Goal: Task Accomplishment & Management: Manage account settings

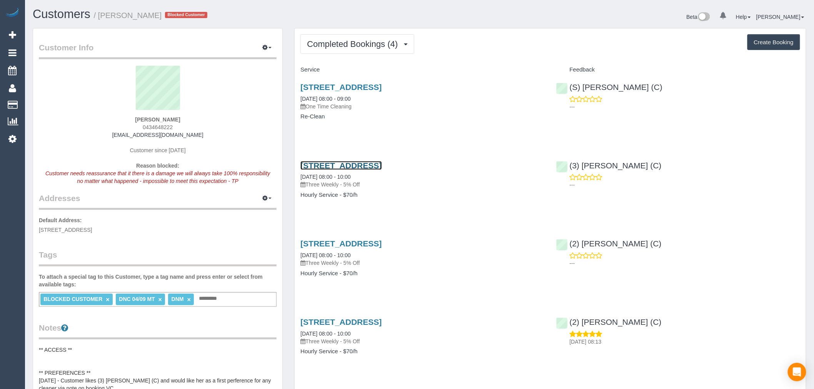
click at [382, 169] on link "31 London Street, Bentleigh, VIC 3204" at bounding box center [341, 165] width 81 height 9
click at [65, 10] on link "Customers" at bounding box center [62, 13] width 58 height 13
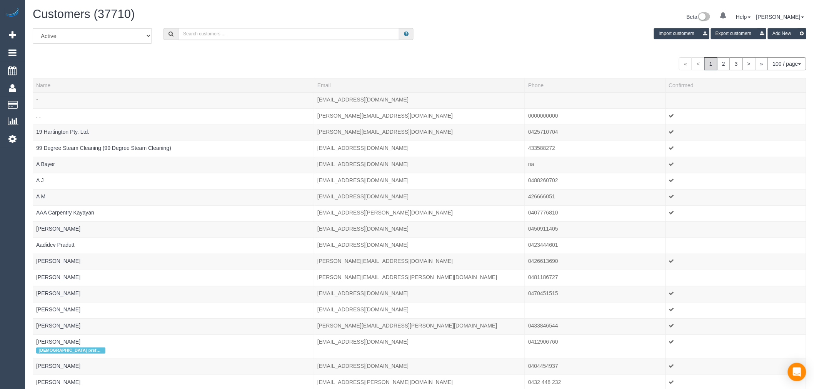
click at [236, 35] on input "text" at bounding box center [288, 34] width 221 height 12
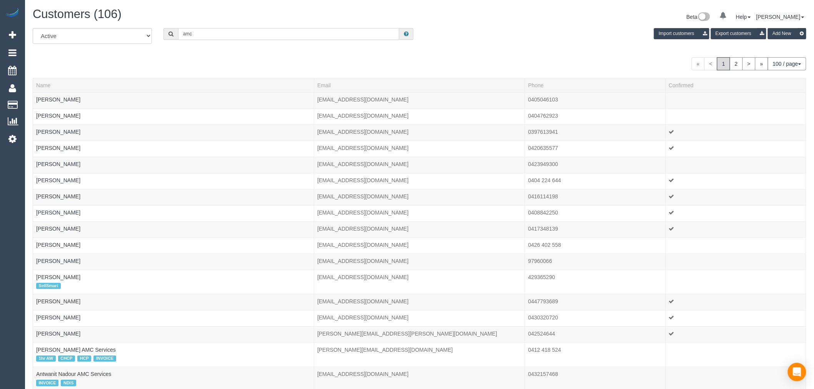
type input "amc services"
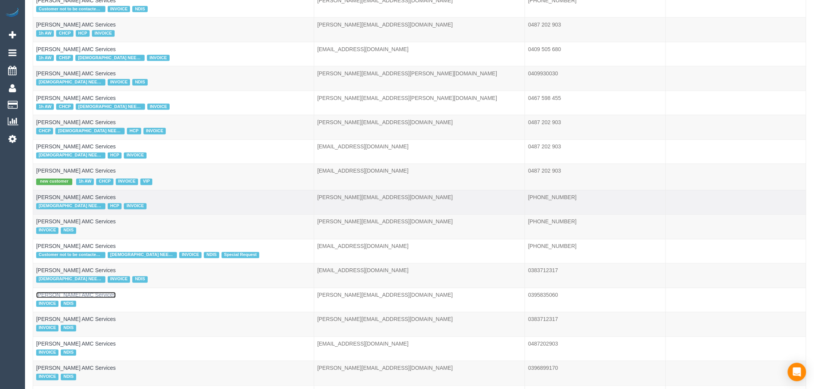
scroll to position [564, 0]
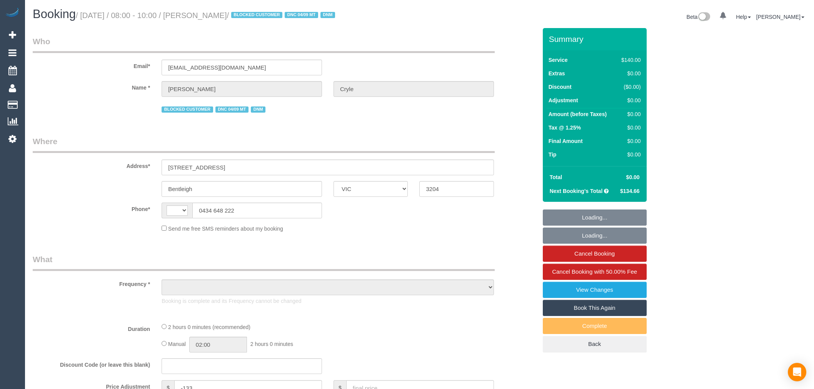
select select "VIC"
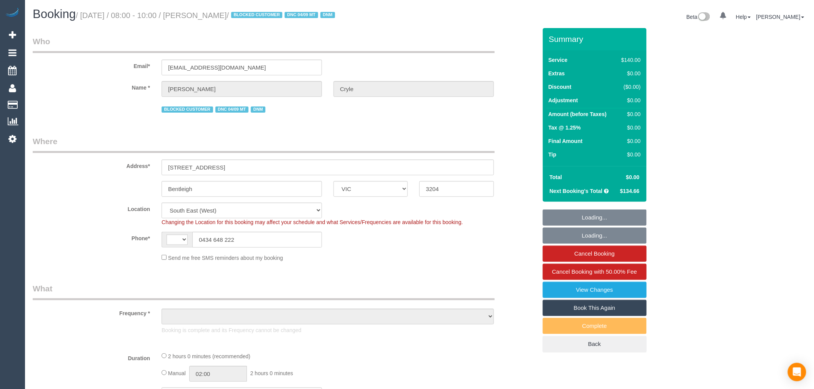
select select "string:AU"
select select "object:580"
select select "string:stripe-pm_1RmR9T2GScqysDRVqeshcViF"
select select "number:29"
select select "number:14"
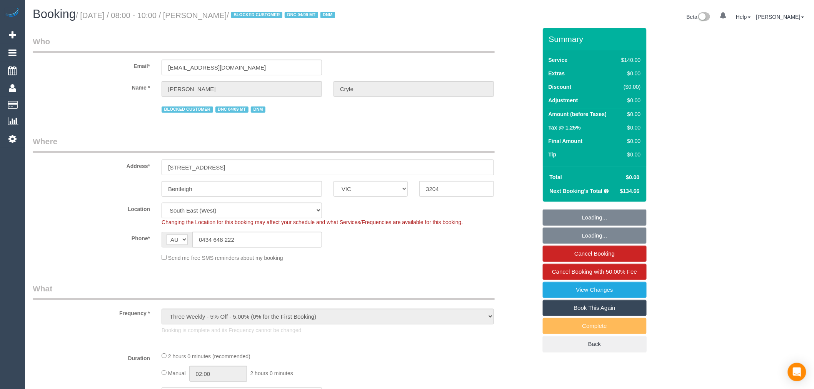
select select "number:19"
select select "number:36"
select select "number:34"
select select "number:12"
select select "object:1418"
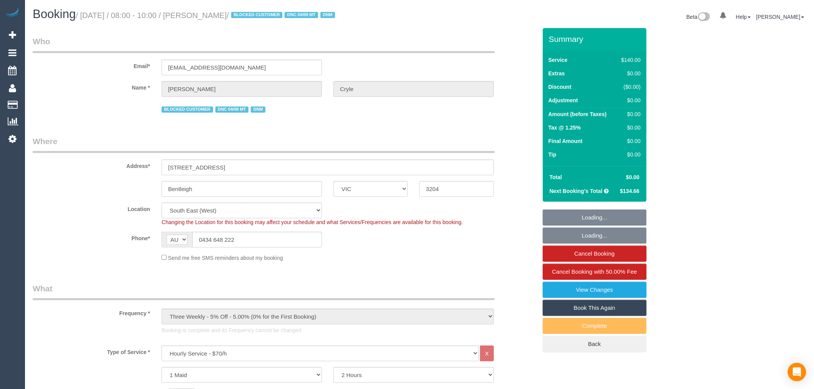
select select "spot1"
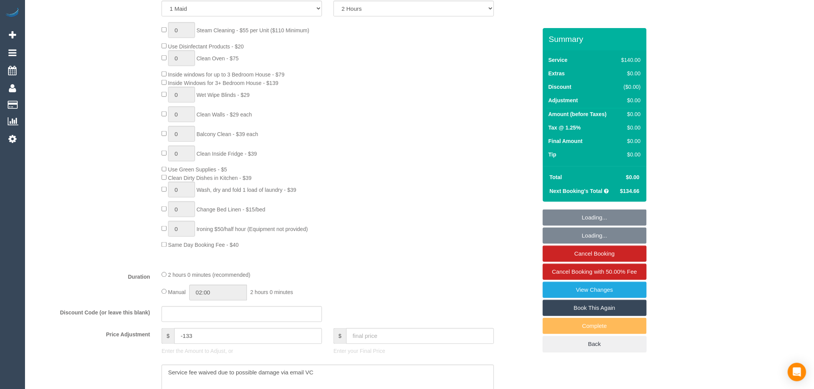
scroll to position [598, 0]
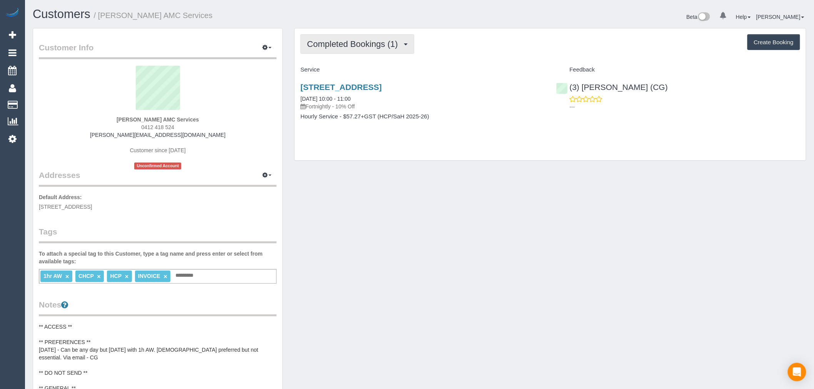
click at [317, 35] on button "Completed Bookings (1)" at bounding box center [358, 44] width 114 height 20
click at [480, 52] on div "Completed Bookings (1) Completed Bookings (1) Upcoming Bookings (11) Cancelled …" at bounding box center [551, 44] width 500 height 20
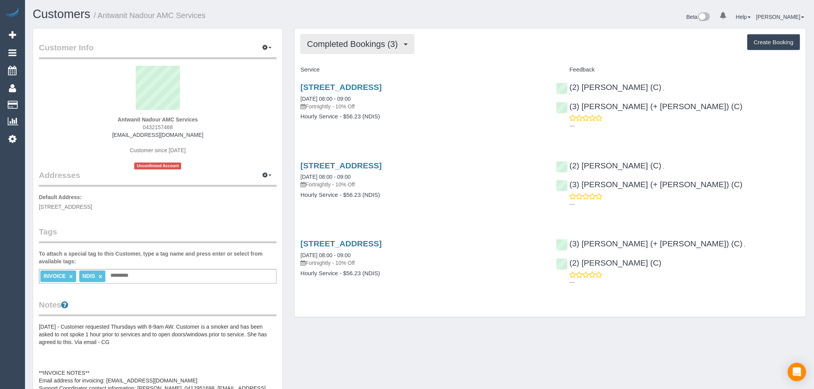
click at [399, 48] on span "Completed Bookings (3)" at bounding box center [354, 44] width 95 height 10
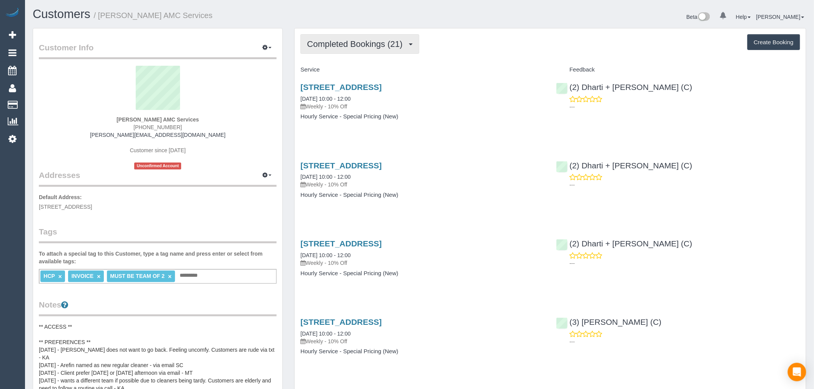
click at [376, 47] on span "Completed Bookings (21)" at bounding box center [356, 44] width 99 height 10
click at [446, 64] on div "Service" at bounding box center [422, 69] width 255 height 13
click at [395, 48] on span "Completed Bookings (21)" at bounding box center [356, 44] width 99 height 10
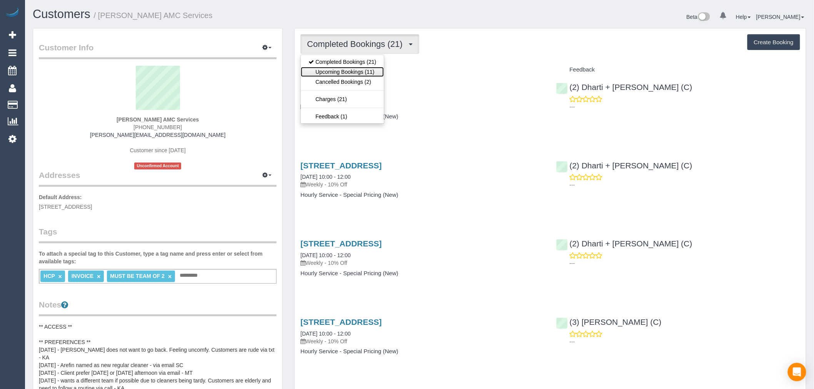
click at [382, 72] on link "Upcoming Bookings (11)" at bounding box center [342, 72] width 83 height 10
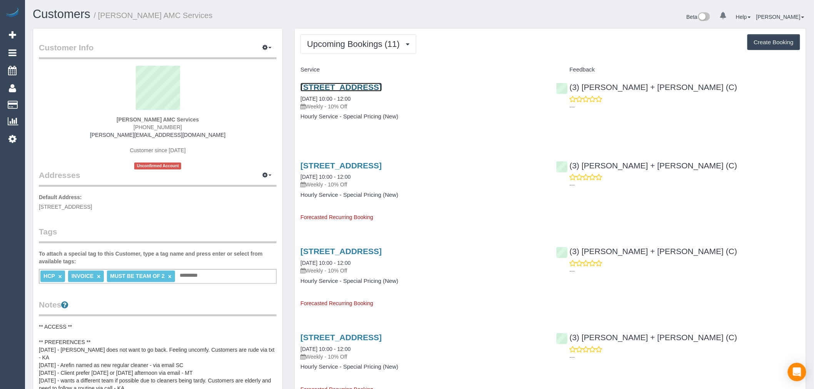
click at [382, 90] on link "27 A Gungarlan Dr, Keilor East, VIC 3033" at bounding box center [341, 87] width 81 height 9
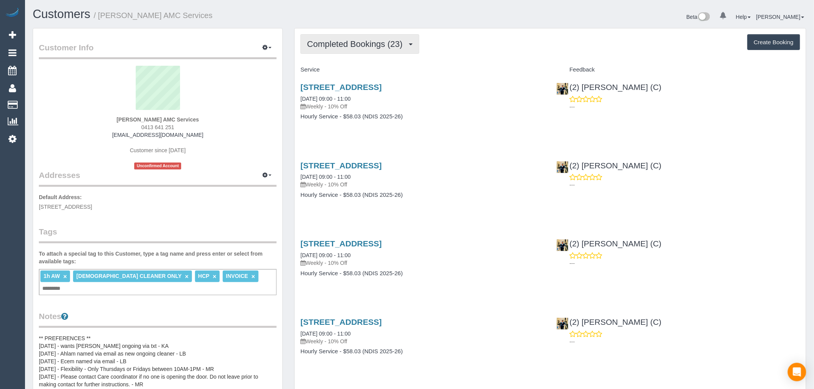
click at [404, 48] on span "Completed Bookings (23)" at bounding box center [356, 44] width 99 height 10
click at [389, 48] on span "Completed Bookings (23)" at bounding box center [356, 44] width 99 height 10
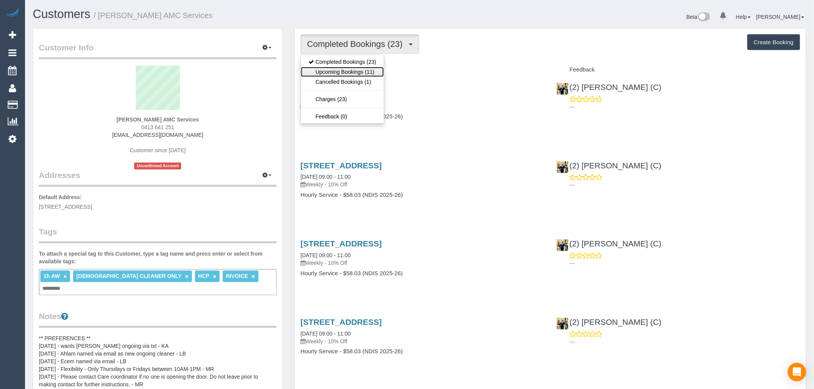
click at [373, 69] on link "Upcoming Bookings (11)" at bounding box center [342, 72] width 83 height 10
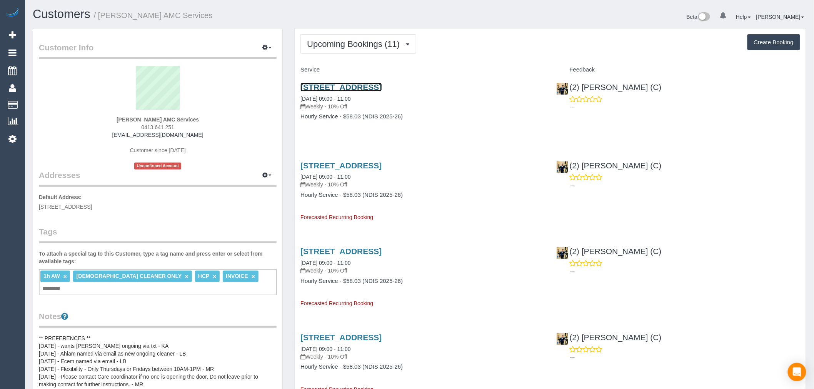
click at [382, 89] on link "42 Glencairn Crescent, Broadmeadows, VIC 3047" at bounding box center [341, 87] width 81 height 9
click at [364, 47] on span "Upcoming Bookings (11)" at bounding box center [355, 44] width 97 height 10
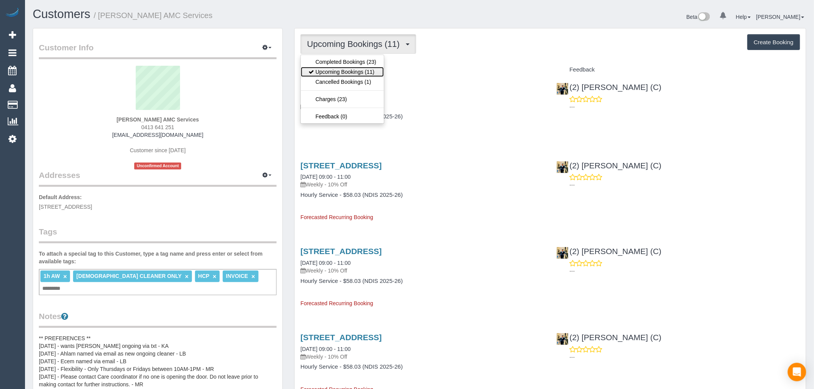
click at [367, 72] on link "Upcoming Bookings (11)" at bounding box center [342, 72] width 83 height 10
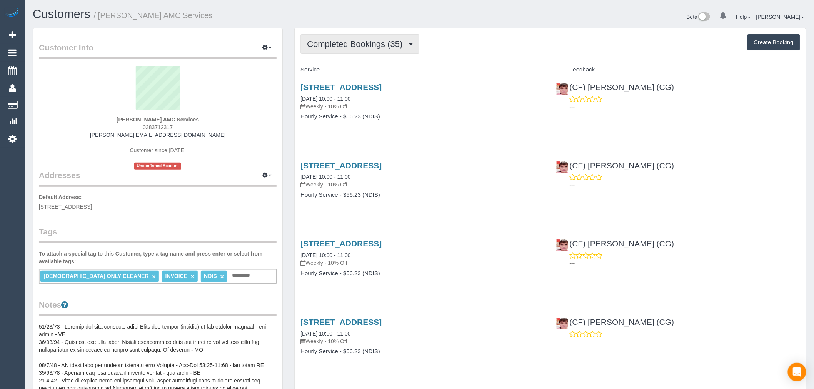
click at [371, 47] on span "Completed Bookings (35)" at bounding box center [356, 44] width 99 height 10
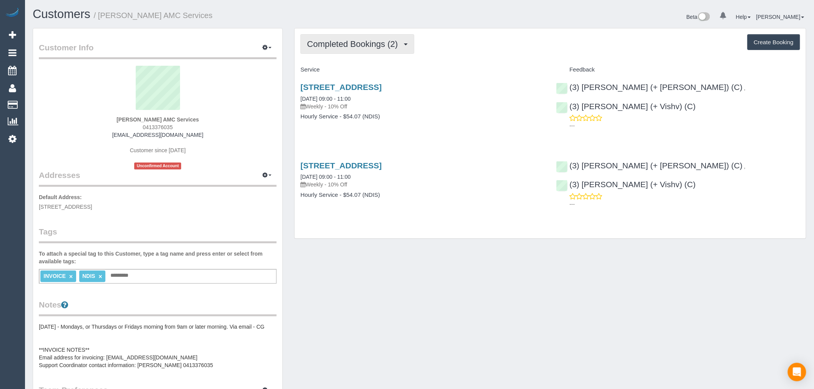
click at [352, 43] on span "Completed Bookings (2)" at bounding box center [354, 44] width 95 height 10
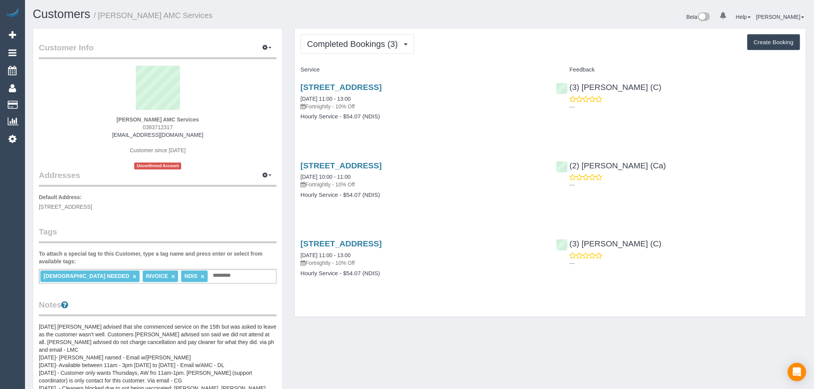
click at [382, 57] on div "Completed Bookings (3) Completed Bookings (3) Upcoming Bookings (0) Cancelled B…" at bounding box center [550, 172] width 511 height 289
click at [384, 50] on button "Completed Bookings (3)" at bounding box center [358, 44] width 114 height 20
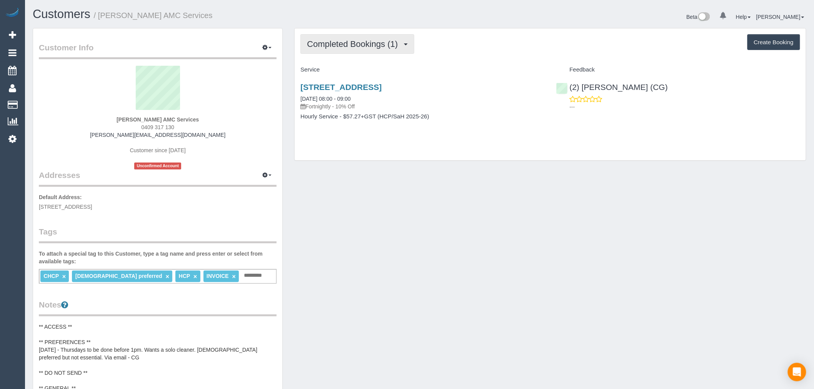
click at [361, 45] on span "Completed Bookings (1)" at bounding box center [354, 44] width 95 height 10
click at [458, 60] on div "Completed Bookings (1) Completed Bookings (1) Upcoming Bookings (11) Cancelled …" at bounding box center [550, 94] width 511 height 132
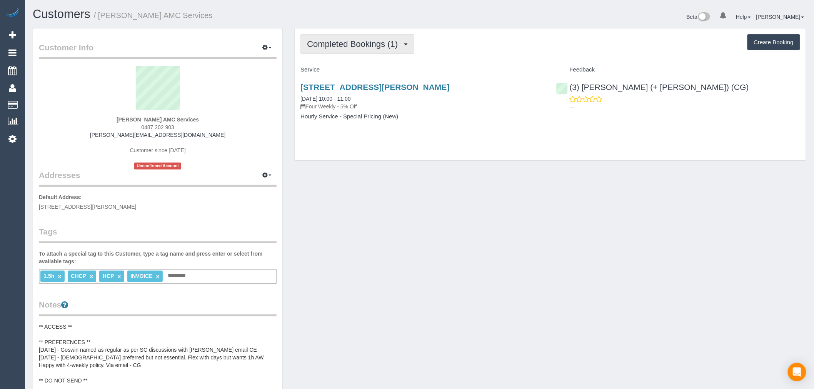
click at [391, 42] on span "Completed Bookings (1)" at bounding box center [354, 44] width 95 height 10
click at [461, 58] on div "Completed Bookings (1) Completed Bookings (1) Upcoming Bookings (11) Cancelled …" at bounding box center [550, 94] width 511 height 132
click at [389, 39] on button "Completed Bookings (1)" at bounding box center [358, 44] width 114 height 20
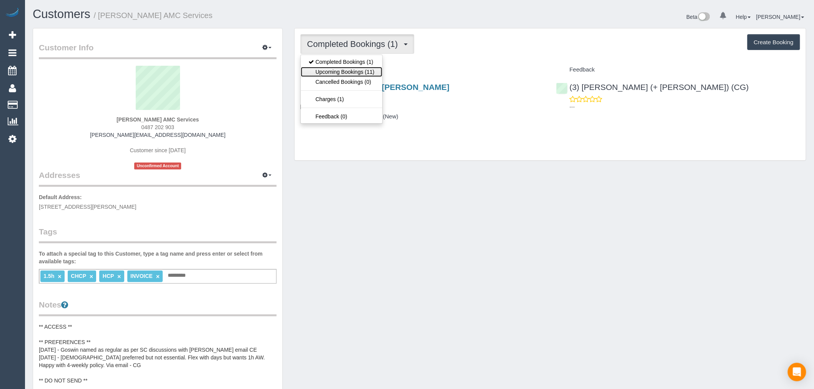
click at [373, 72] on link "Upcoming Bookings (11)" at bounding box center [341, 72] width 81 height 10
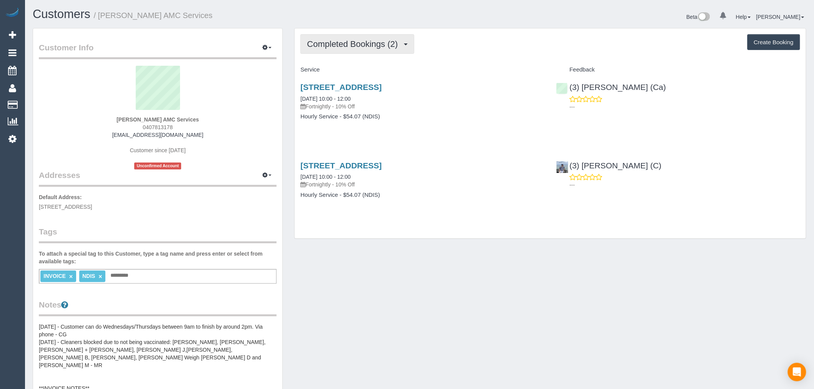
click at [394, 53] on button "Completed Bookings (2)" at bounding box center [358, 44] width 114 height 20
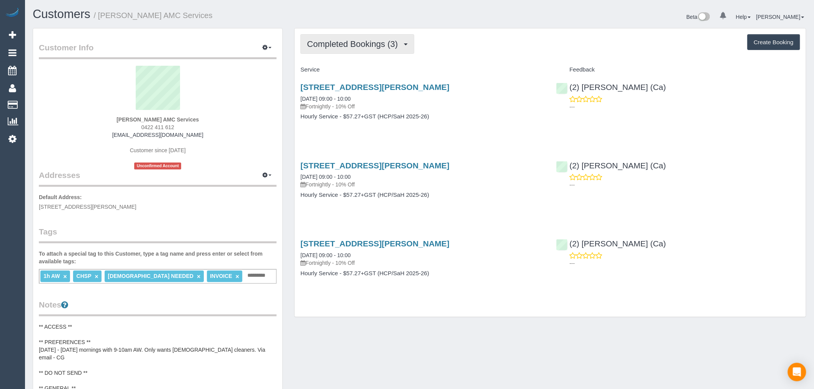
click at [362, 44] on span "Completed Bookings (3)" at bounding box center [354, 44] width 95 height 10
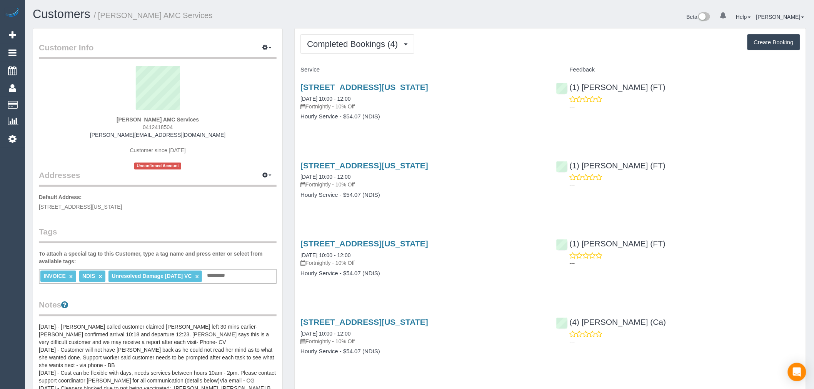
click at [334, 33] on div "Completed Bookings (4) Completed Bookings (4) Upcoming Bookings (0) Cancelled B…" at bounding box center [550, 211] width 511 height 367
click at [342, 40] on span "Completed Bookings (4)" at bounding box center [354, 44] width 95 height 10
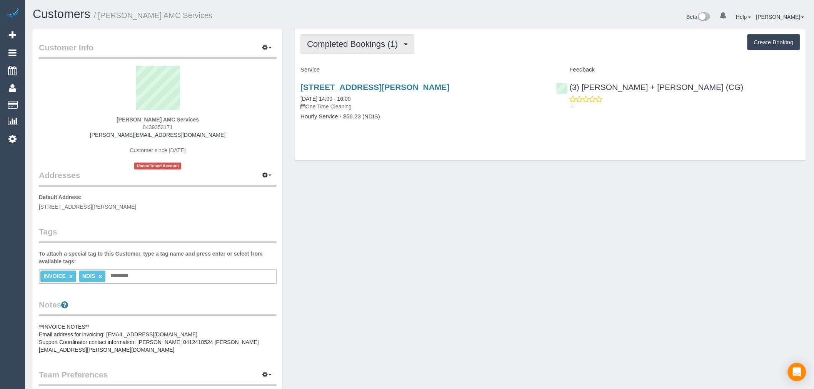
click at [352, 40] on span "Completed Bookings (1)" at bounding box center [354, 44] width 95 height 10
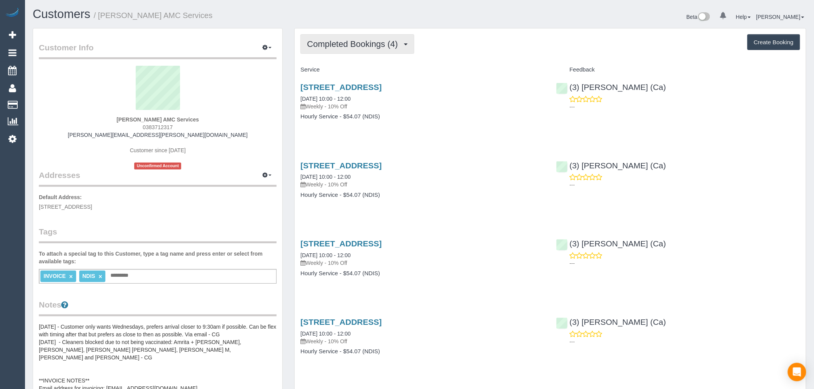
click at [351, 41] on span "Completed Bookings (4)" at bounding box center [354, 44] width 95 height 10
click at [459, 57] on div "Completed Bookings (4) Completed Bookings (4) Upcoming Bookings (0) Cancelled B…" at bounding box center [550, 211] width 511 height 367
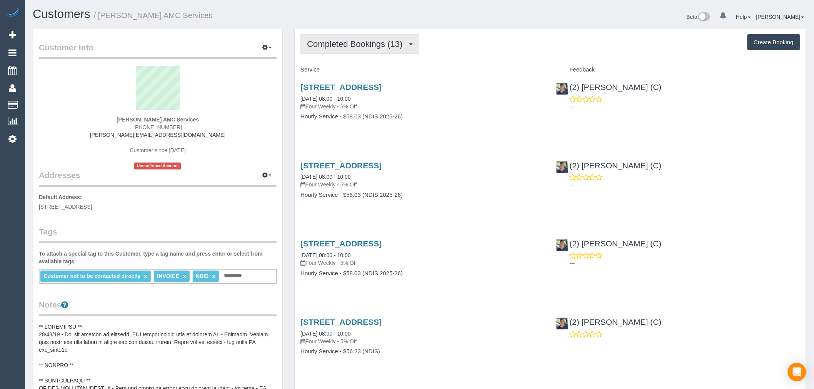
click at [369, 47] on span "Completed Bookings (13)" at bounding box center [356, 44] width 99 height 10
click at [451, 43] on div "Completed Bookings (13) Completed Bookings (13) Upcoming Bookings (12) Cancelle…" at bounding box center [551, 44] width 500 height 20
click at [381, 45] on span "Completed Bookings (13)" at bounding box center [356, 44] width 99 height 10
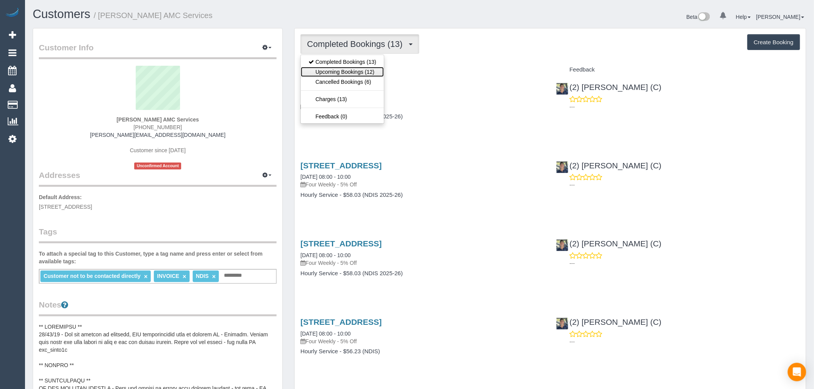
click at [379, 68] on link "Upcoming Bookings (12)" at bounding box center [342, 72] width 83 height 10
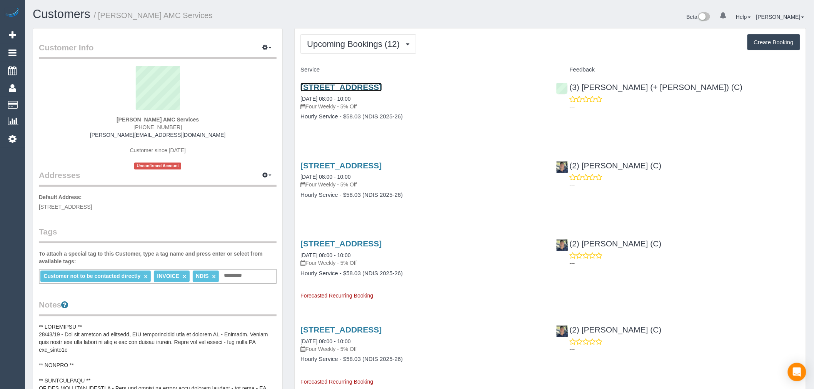
click at [382, 90] on link "306/80 La Scala Avenue, Maribyrnong, VIC 3032" at bounding box center [341, 87] width 81 height 9
click at [367, 43] on span "Upcoming Bookings (12)" at bounding box center [355, 44] width 97 height 10
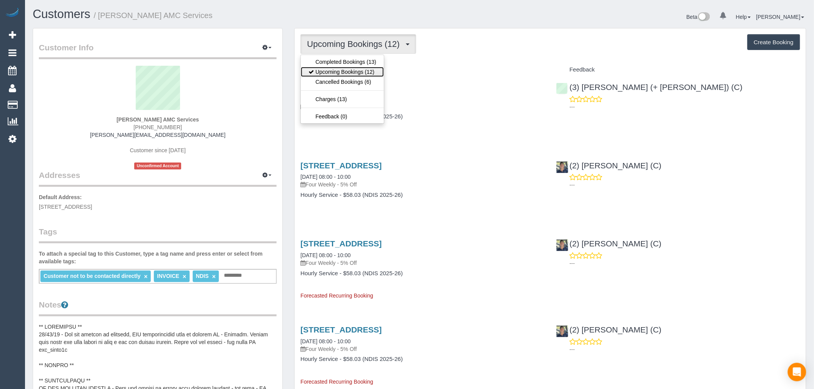
click at [370, 72] on link "Upcoming Bookings (12)" at bounding box center [342, 72] width 83 height 10
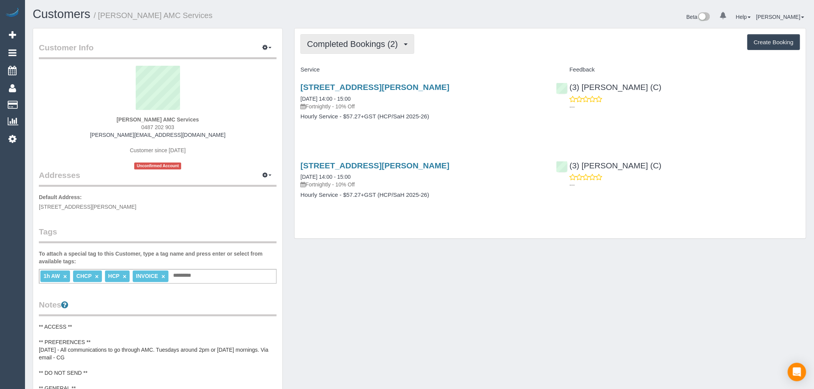
click at [323, 43] on span "Completed Bookings (2)" at bounding box center [354, 44] width 95 height 10
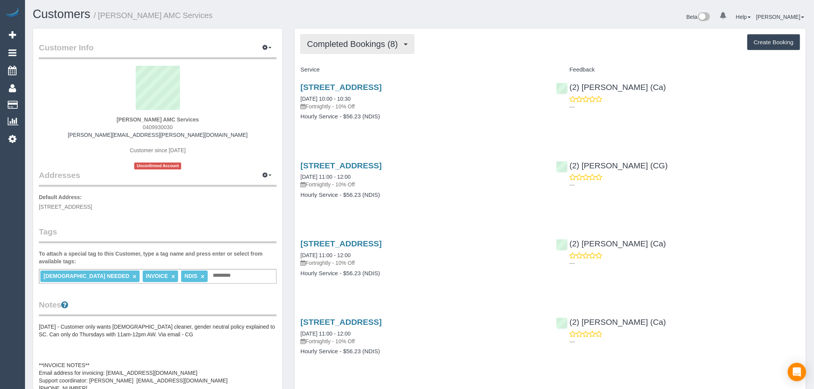
click at [375, 48] on span "Completed Bookings (8)" at bounding box center [354, 44] width 95 height 10
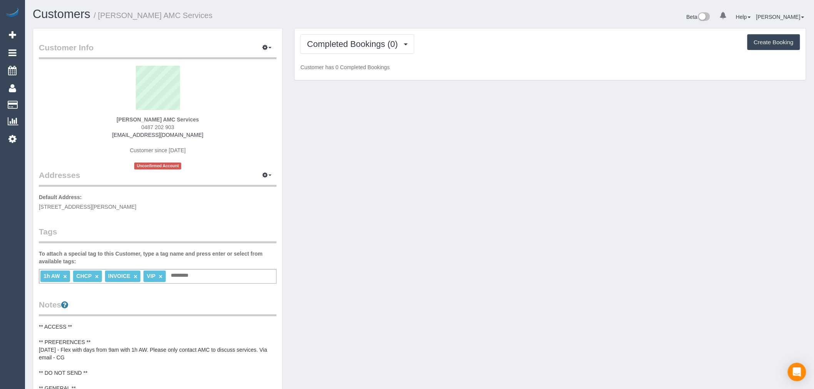
click at [375, 55] on div "Completed Bookings (0) Completed Bookings (0) Upcoming Bookings (11) Cancelled …" at bounding box center [550, 54] width 511 height 52
click at [374, 47] on span "Completed Bookings (0)" at bounding box center [354, 44] width 95 height 10
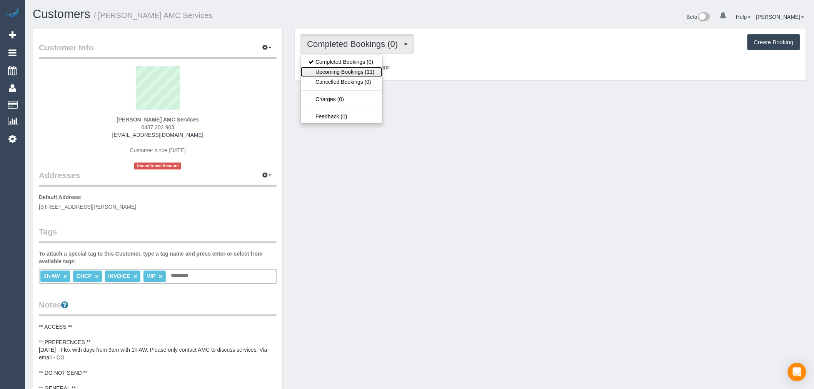
click at [372, 68] on link "Upcoming Bookings (11)" at bounding box center [341, 72] width 81 height 10
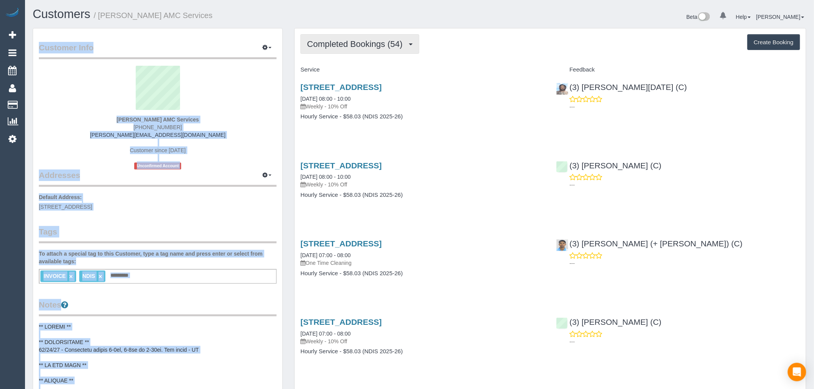
click at [344, 38] on button "Completed Bookings (54)" at bounding box center [360, 44] width 119 height 20
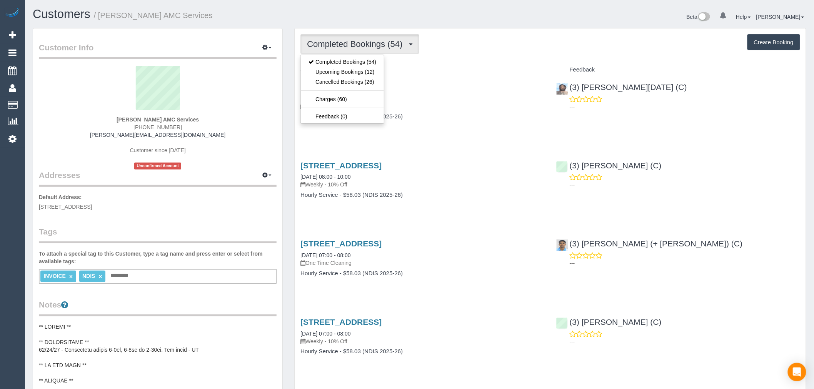
click at [439, 63] on div "Service" at bounding box center [422, 69] width 255 height 13
click at [371, 40] on span "Completed Bookings (54)" at bounding box center [356, 44] width 99 height 10
drag, startPoint x: 367, startPoint y: 73, endPoint x: 363, endPoint y: 74, distance: 4.3
click at [367, 73] on link "Upcoming Bookings (12)" at bounding box center [342, 72] width 83 height 10
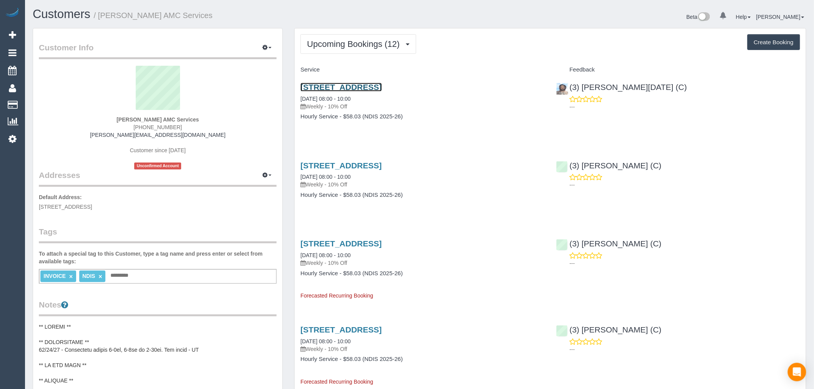
click at [382, 85] on link "9 Kurrajong Road, Delahey, VIC 3037" at bounding box center [341, 87] width 81 height 9
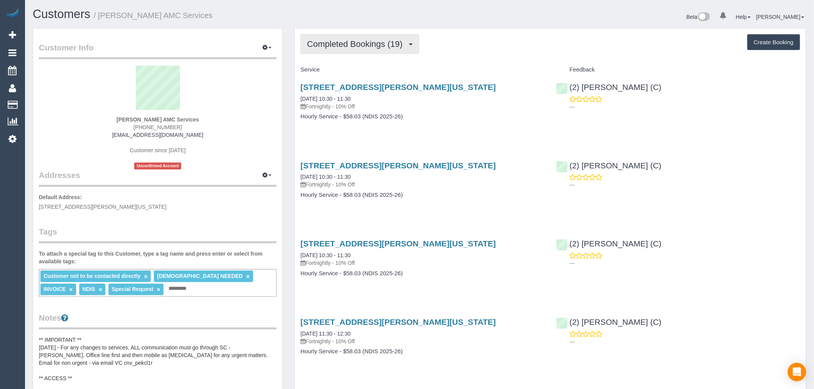
click at [417, 40] on button "Completed Bookings (19)" at bounding box center [360, 44] width 119 height 20
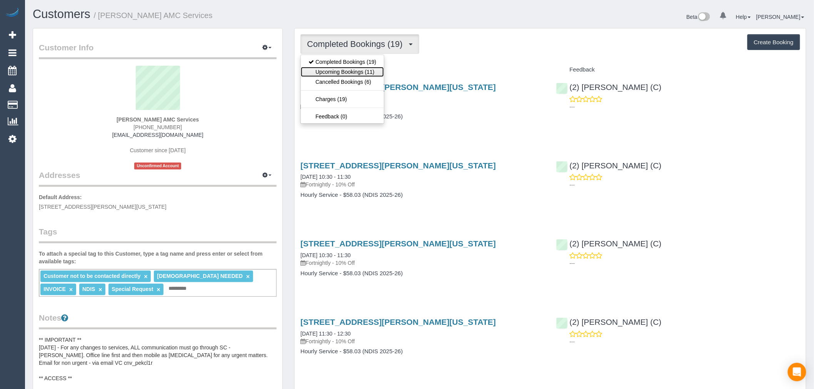
click at [372, 73] on link "Upcoming Bookings (11)" at bounding box center [342, 72] width 83 height 10
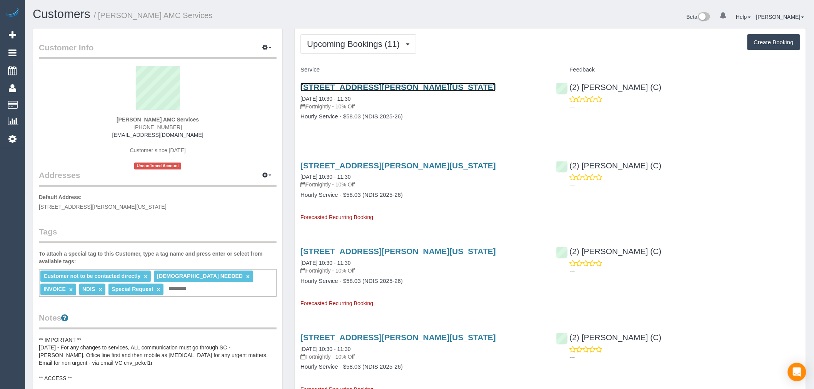
click at [399, 92] on link "27 Gwyn Rise, Vermont South, VIC 3133" at bounding box center [398, 87] width 195 height 9
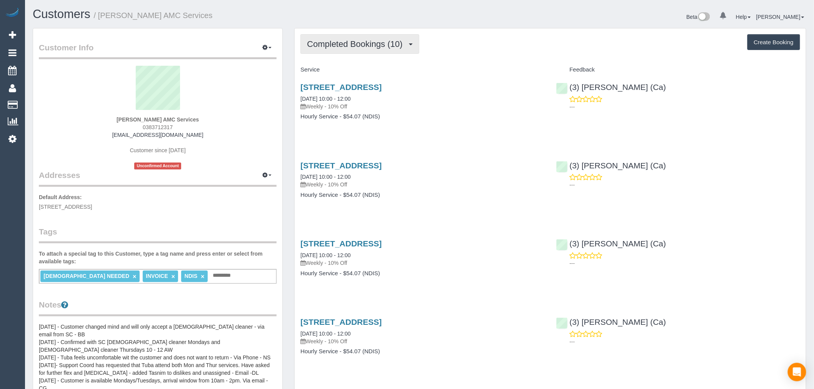
click at [367, 42] on span "Completed Bookings (10)" at bounding box center [356, 44] width 99 height 10
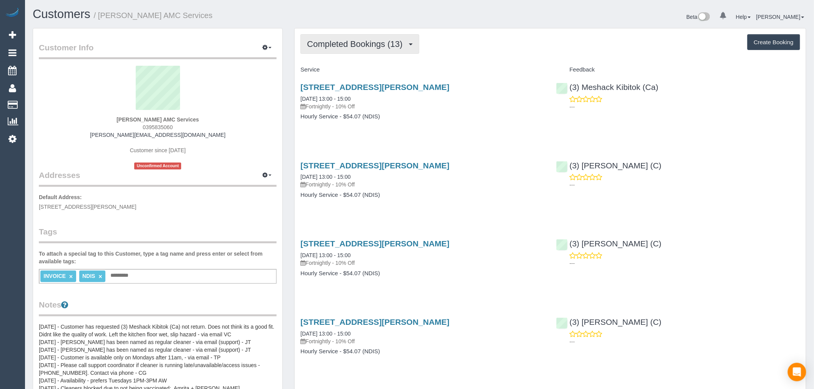
click at [376, 49] on button "Completed Bookings (13)" at bounding box center [360, 44] width 119 height 20
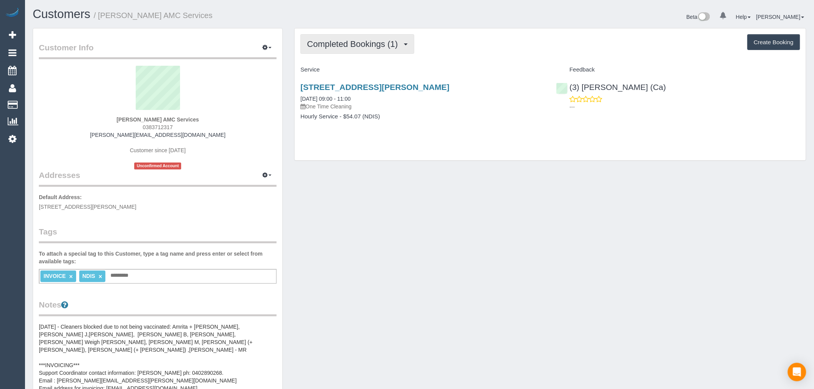
click at [402, 47] on span "Completed Bookings (1)" at bounding box center [354, 44] width 95 height 10
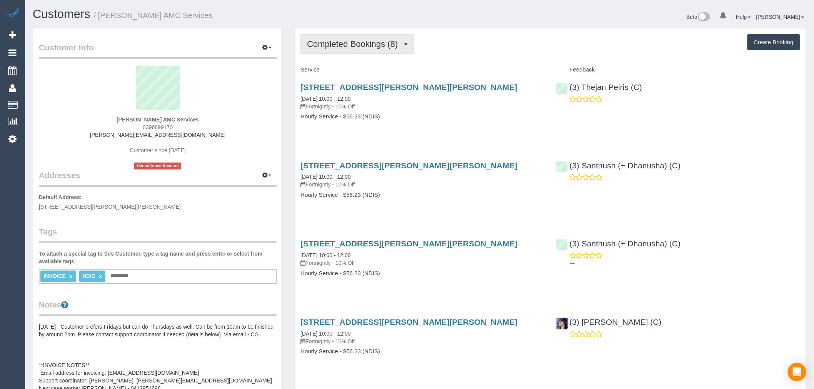
click at [359, 38] on button "Completed Bookings (8)" at bounding box center [358, 44] width 114 height 20
click at [367, 47] on span "Completed Bookings (8)" at bounding box center [354, 44] width 95 height 10
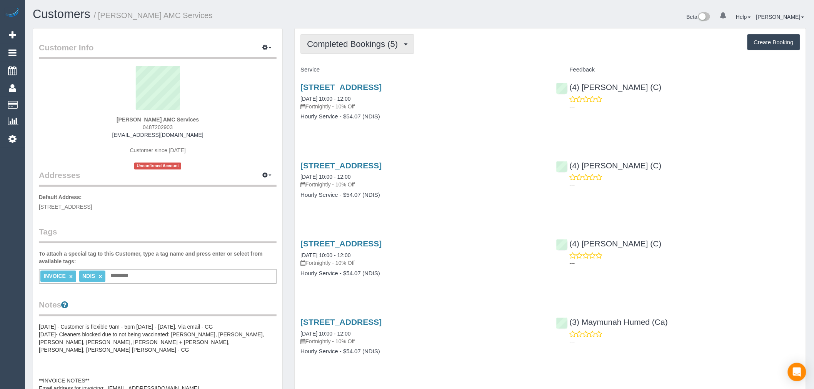
click at [376, 38] on button "Completed Bookings (5)" at bounding box center [358, 44] width 114 height 20
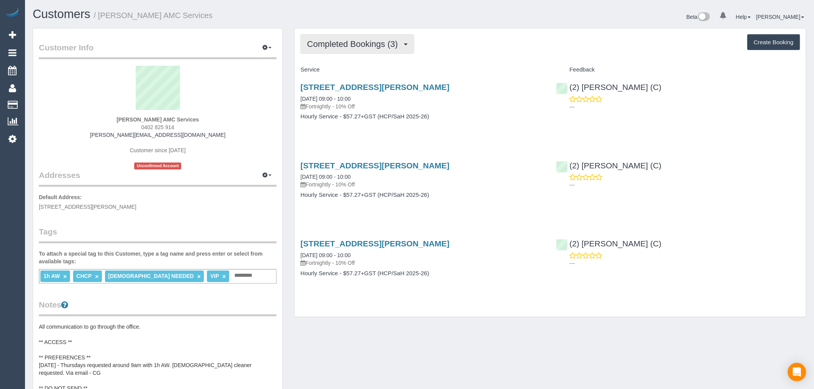
click at [375, 49] on button "Completed Bookings (3)" at bounding box center [358, 44] width 114 height 20
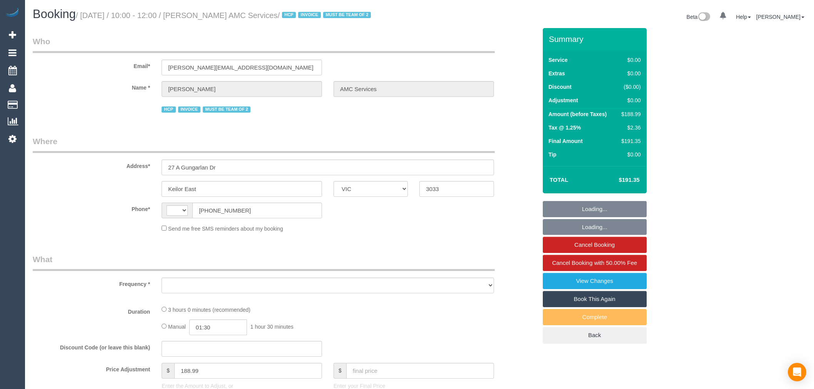
select select "VIC"
select select "object:307"
select select "180"
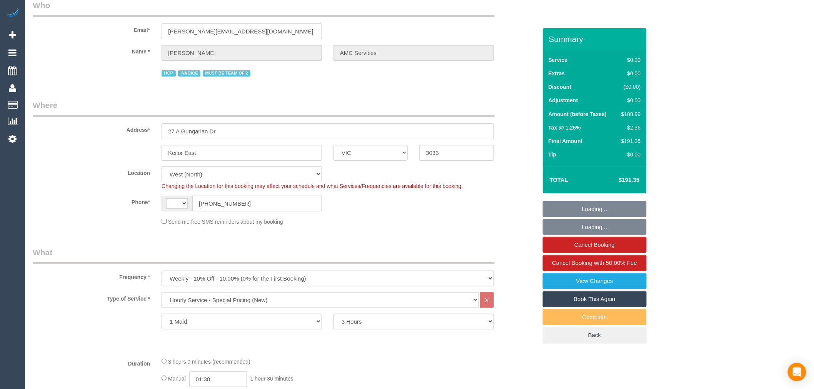
select select "string:AU"
select select "number:28"
select select "number:14"
select select "number:19"
select select "number:24"
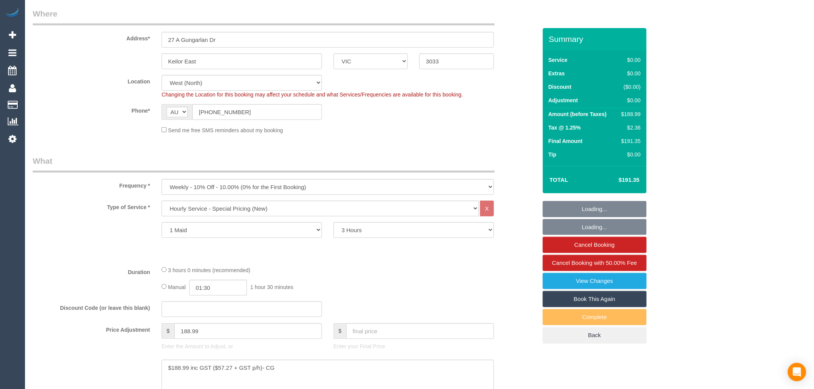
select select "object:840"
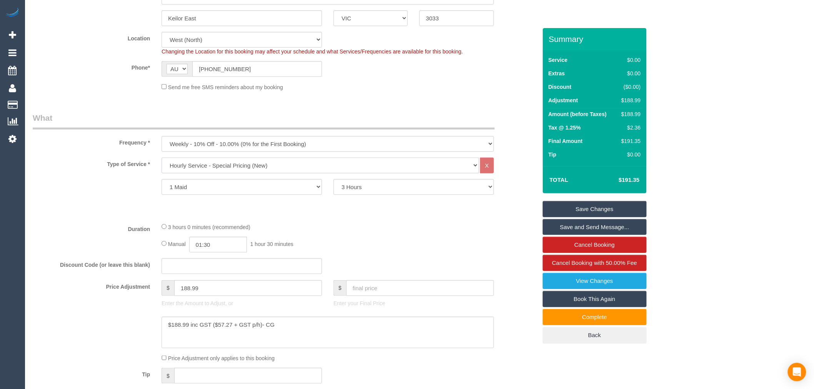
click at [279, 169] on select "Hourly Service - $70/h Hourly Service - $65/h Hourly Service - $60/h Hourly Ser…" at bounding box center [320, 166] width 317 height 16
select select "308"
click at [162, 159] on select "Hourly Service - $70/h Hourly Service - $65/h Hourly Service - $60/h Hourly Ser…" at bounding box center [320, 166] width 317 height 16
click at [79, 192] on div "1 Maid 2 Maids 1 Hour 1.5 Hour 2 Hours 2.5 Hours 3 Hours 3.5 Hours 4 Hours 4.5 …" at bounding box center [285, 187] width 516 height 16
click at [116, 192] on div "1 Maid 2 Maids 1 Hour 1.5 Hour 2 Hours 2.5 Hours 3 Hours 3.5 Hours 4 Hours 4.5 …" at bounding box center [285, 187] width 516 height 16
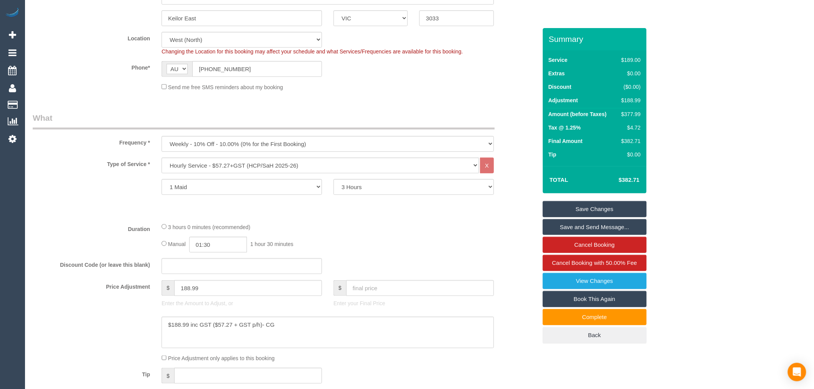
click at [120, 191] on div "1 Maid 2 Maids 1 Hour 1.5 Hour 2 Hours 2.5 Hours 3 Hours 3.5 Hours 4 Hours 4.5 …" at bounding box center [285, 187] width 516 height 16
drag, startPoint x: 244, startPoint y: 289, endPoint x: 99, endPoint y: 295, distance: 145.2
click at [102, 294] on div "Price Adjustment $ 188.99 Enter the Amount to Adjust, or $ Enter your Final Pri…" at bounding box center [285, 295] width 516 height 31
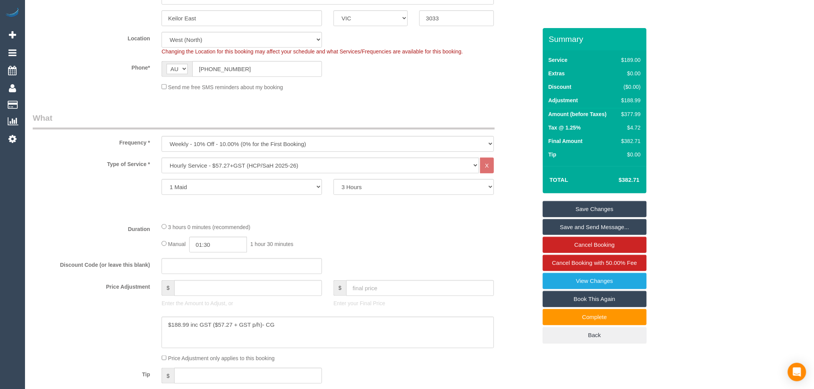
click at [58, 217] on div "Type of Service * Hourly Service - $70/h Hourly Service - $65/h Hourly Service …" at bounding box center [285, 187] width 504 height 59
type input "0"
drag, startPoint x: 254, startPoint y: 327, endPoint x: 149, endPoint y: 332, distance: 105.5
click at [149, 332] on div at bounding box center [285, 333] width 516 height 32
click at [114, 209] on div "Type of Service * Hourly Service - $70/h Hourly Service - $65/h Hourly Service …" at bounding box center [285, 187] width 504 height 59
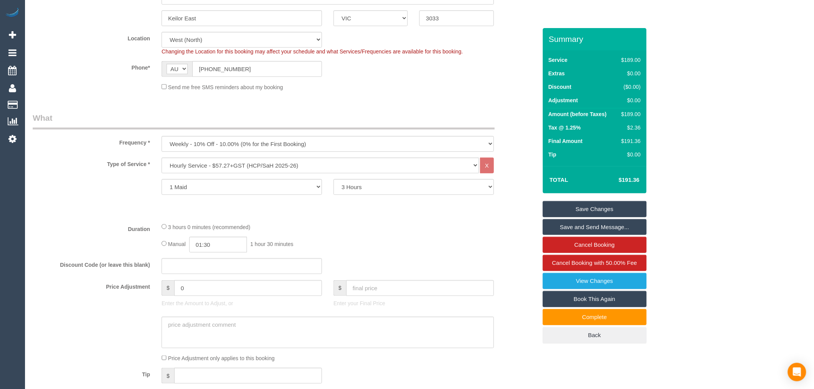
click at [114, 209] on div "Type of Service * Hourly Service - $70/h Hourly Service - $65/h Hourly Service …" at bounding box center [285, 187] width 504 height 59
click at [105, 201] on div at bounding box center [285, 201] width 516 height 0
click at [572, 209] on link "Save Changes" at bounding box center [595, 209] width 104 height 16
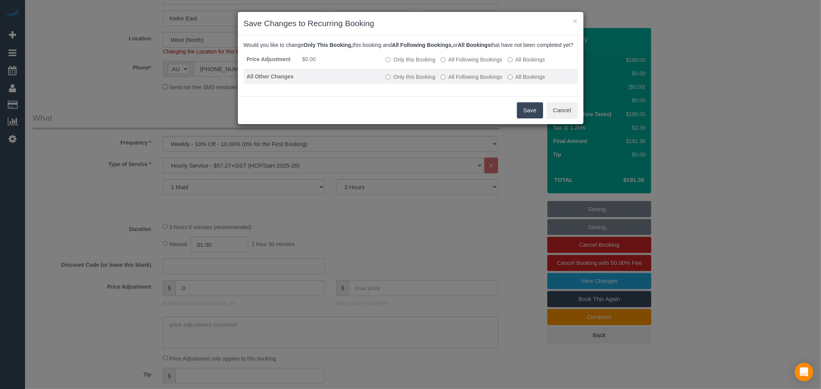
click at [452, 81] on label "All Following Bookings" at bounding box center [472, 77] width 62 height 8
click at [537, 119] on button "Save" at bounding box center [530, 110] width 26 height 16
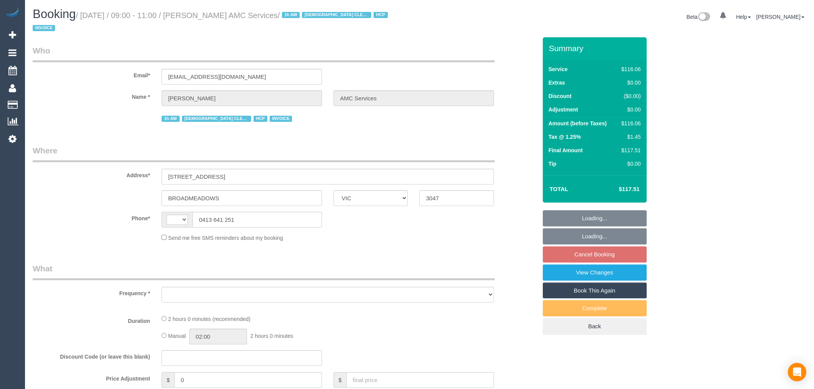
select select "VIC"
select select "string:AU"
select select "object:533"
select select "number:28"
select select "number:14"
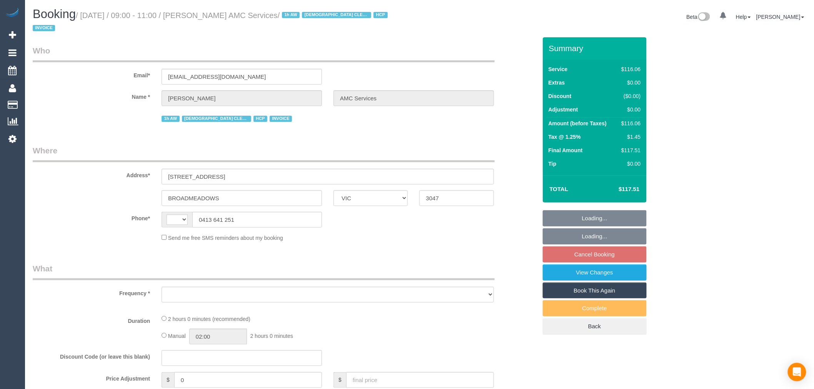
select select "number:19"
select select "number:36"
select select "number:34"
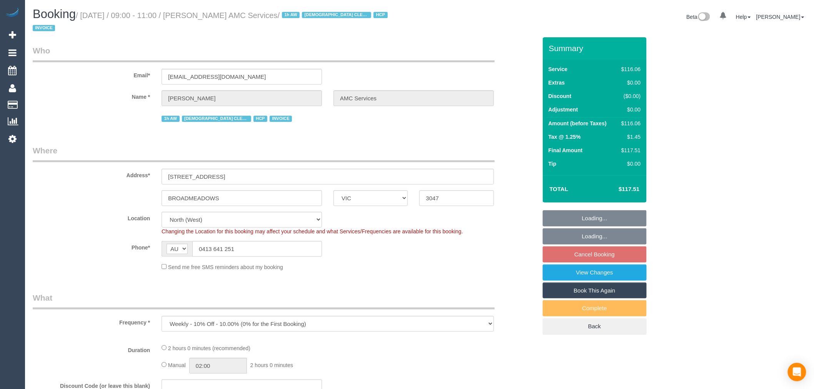
select select "object:686"
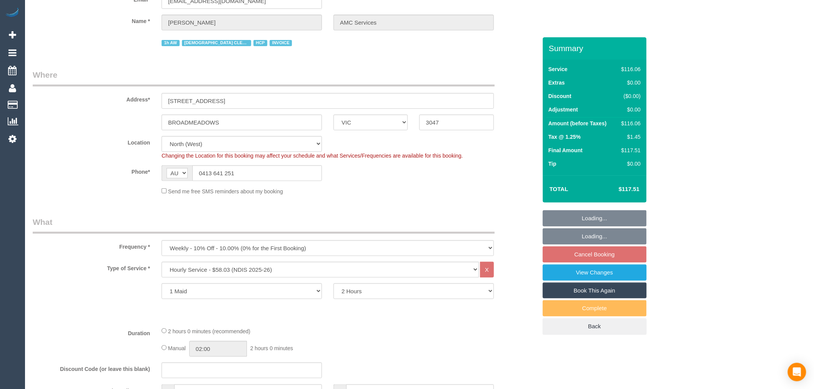
scroll to position [85, 0]
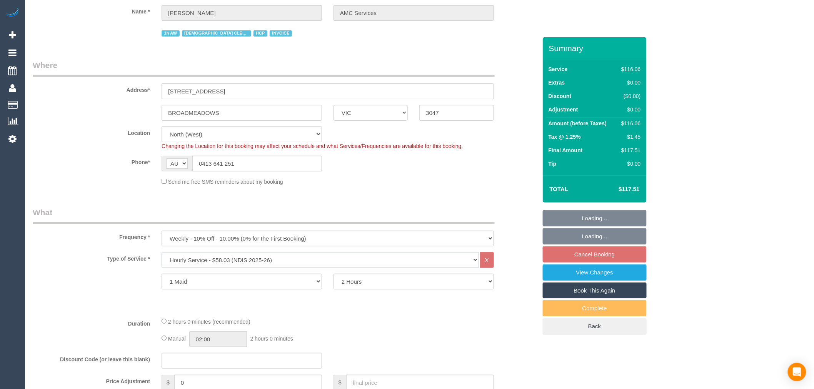
click at [281, 263] on select "Hourly Service - $70/h Hourly Service - $65/h Hourly Service - $60/h Hourly Ser…" at bounding box center [320, 260] width 317 height 16
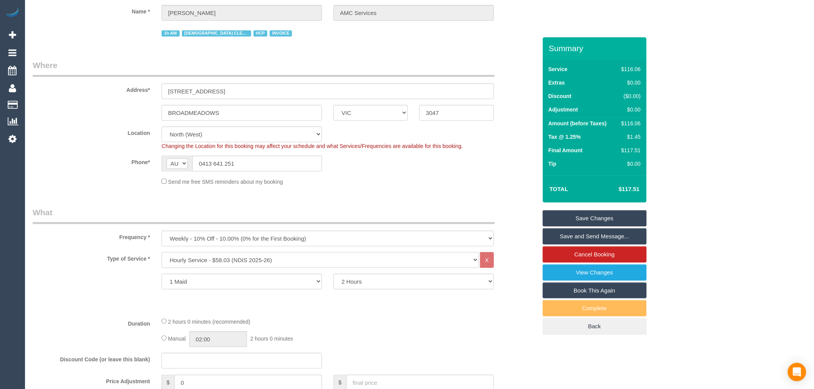
select select "308"
click at [162, 253] on select "Hourly Service - $70/h Hourly Service - $65/h Hourly Service - $60/h Hourly Ser…" at bounding box center [320, 260] width 317 height 16
click at [100, 222] on legend "What" at bounding box center [264, 215] width 462 height 17
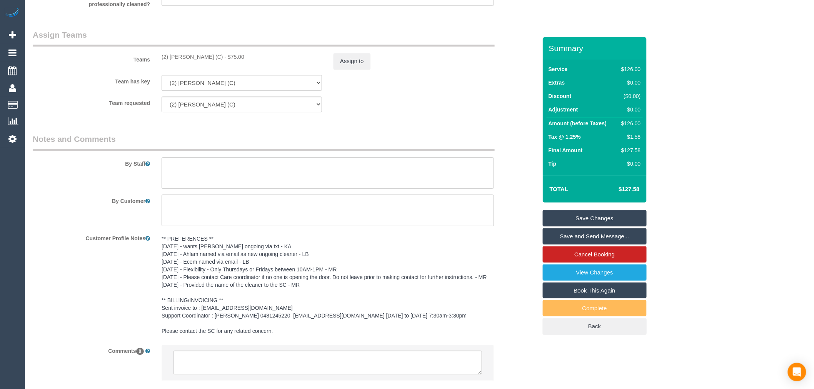
scroll to position [992, 0]
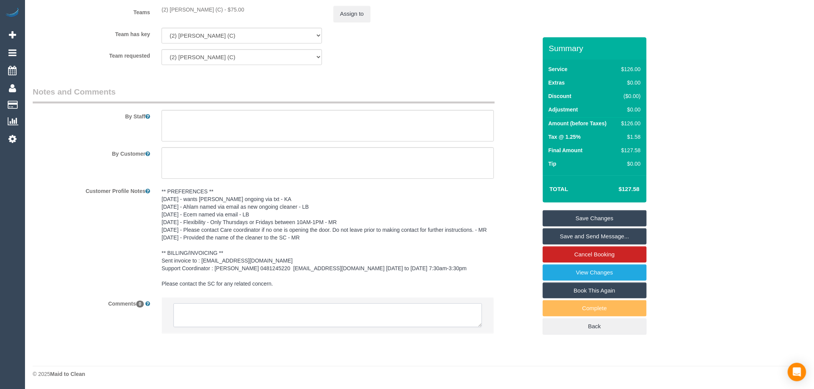
click at [274, 324] on textarea at bounding box center [328, 316] width 309 height 24
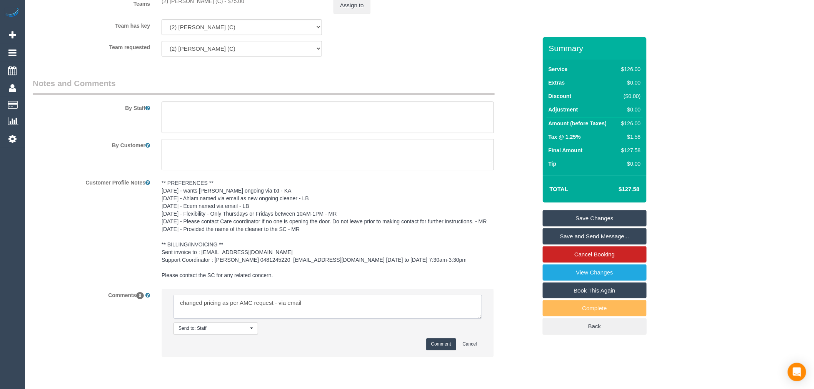
type textarea "changed pricing as per AMC request - via email"
click at [432, 351] on button "Comment" at bounding box center [441, 345] width 30 height 12
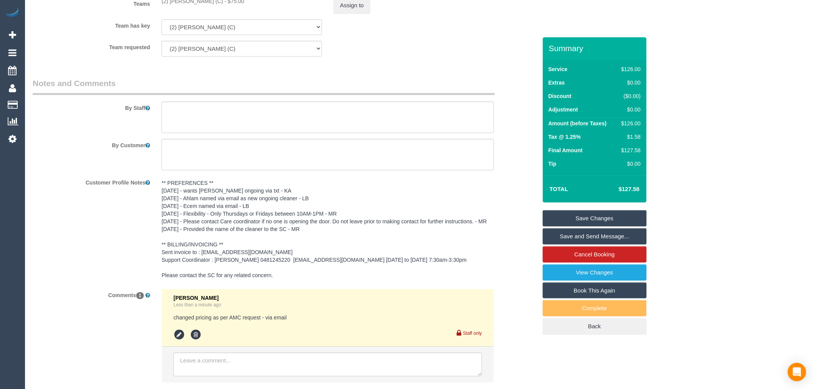
click at [593, 214] on link "Save Changes" at bounding box center [595, 218] width 104 height 16
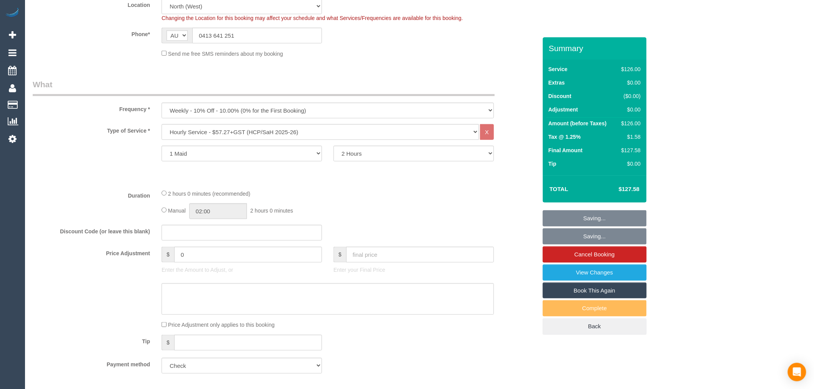
scroll to position [299, 0]
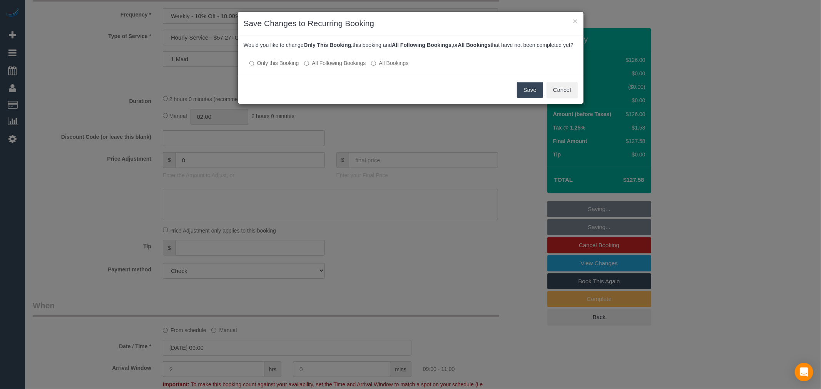
click at [356, 66] on label "All Following Bookings" at bounding box center [335, 63] width 62 height 8
click at [528, 95] on button "Save" at bounding box center [530, 90] width 26 height 16
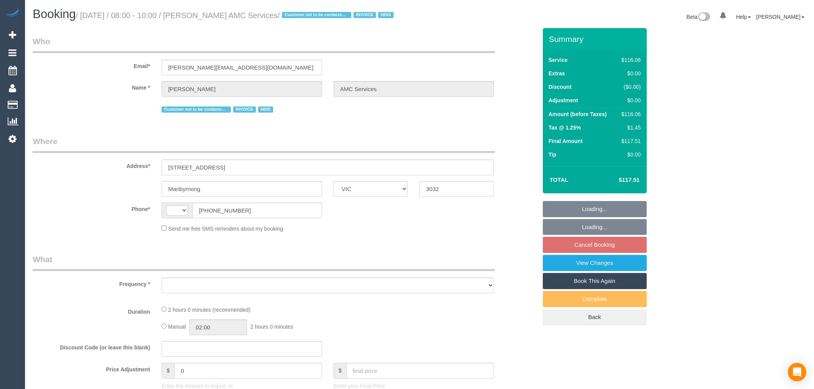
select select "VIC"
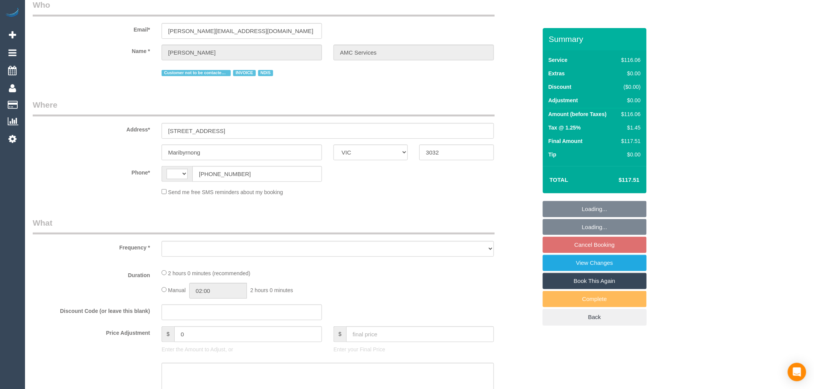
select select "number:28"
select select "number:14"
select select "number:19"
select select "number:22"
select select "number:35"
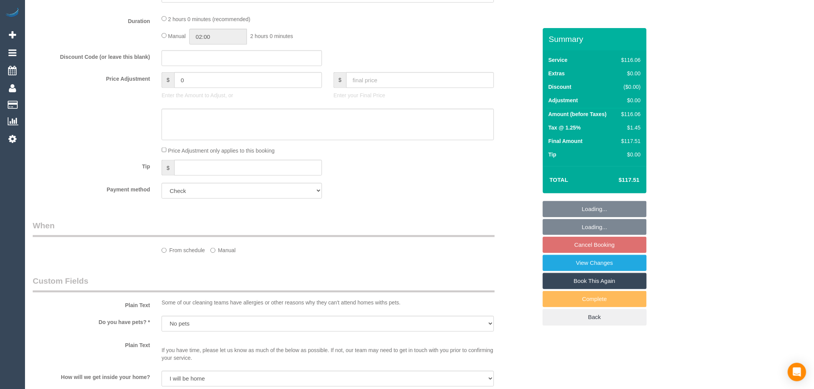
select select "string:AU"
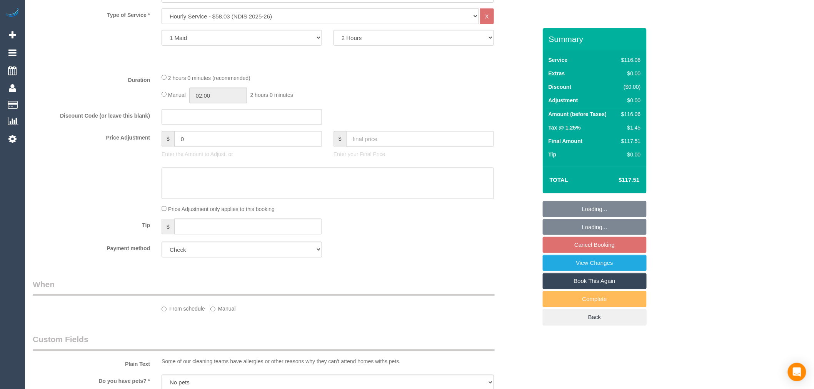
scroll to position [243, 0]
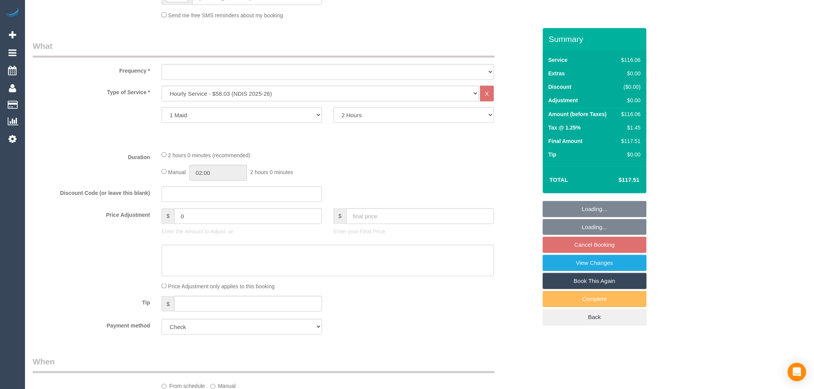
select select "object:757"
select select "spot2"
click at [265, 102] on select "Hourly Service - $70/h Hourly Service - $65/h Hourly Service - $60/h Hourly Ser…" at bounding box center [320, 94] width 317 height 16
select select "object:1455"
select select "308"
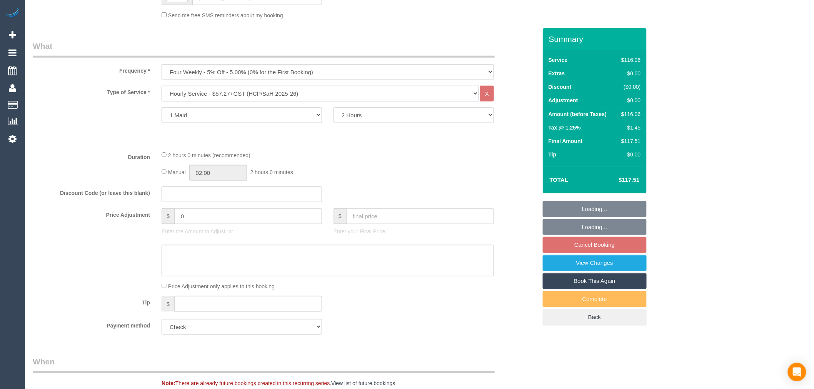
click at [162, 95] on select "Hourly Service - $70/h Hourly Service - $65/h Hourly Service - $60/h Hourly Ser…" at bounding box center [320, 94] width 317 height 16
click at [98, 145] on div "Type of Service * Hourly Service - $70/h Hourly Service - $65/h Hourly Service …" at bounding box center [285, 115] width 504 height 59
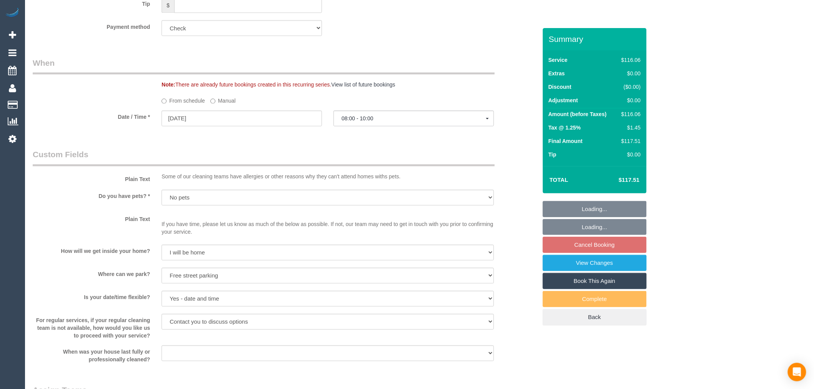
scroll to position [1098, 0]
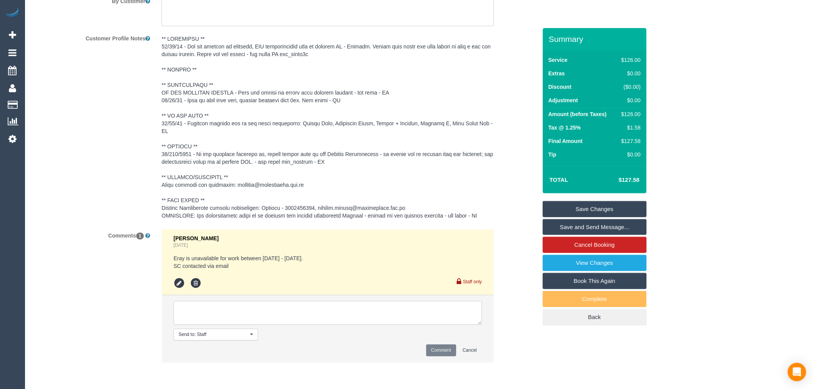
click at [259, 321] on textarea at bounding box center [328, 313] width 309 height 24
type textarea "changed pricing as per AMC request - via email"
click at [433, 351] on button "Comment" at bounding box center [441, 351] width 30 height 12
click at [577, 214] on link "Save Changes" at bounding box center [595, 209] width 104 height 16
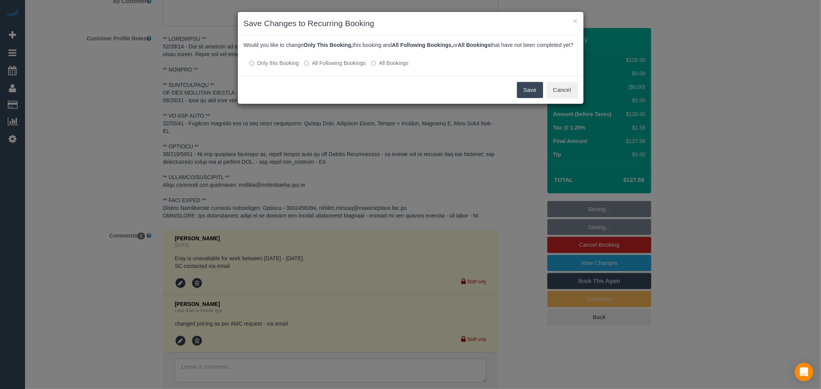
click at [364, 59] on div at bounding box center [411, 55] width 334 height 7
click at [359, 67] on label "All Following Bookings" at bounding box center [335, 63] width 62 height 8
click at [509, 100] on div "Save Cancel" at bounding box center [411, 90] width 346 height 28
click at [526, 95] on button "Save" at bounding box center [530, 90] width 26 height 16
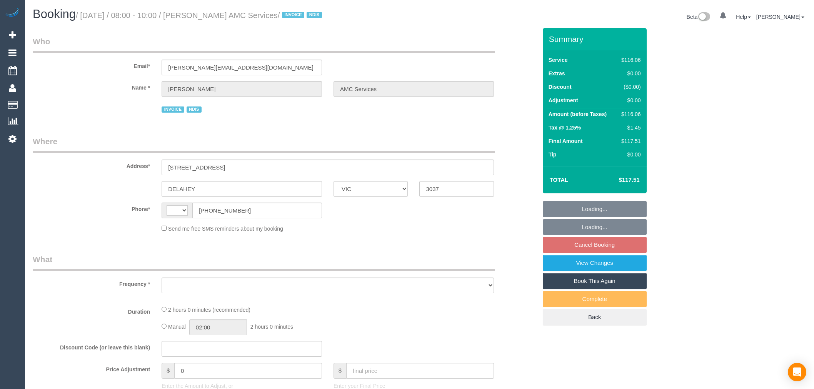
select select "VIC"
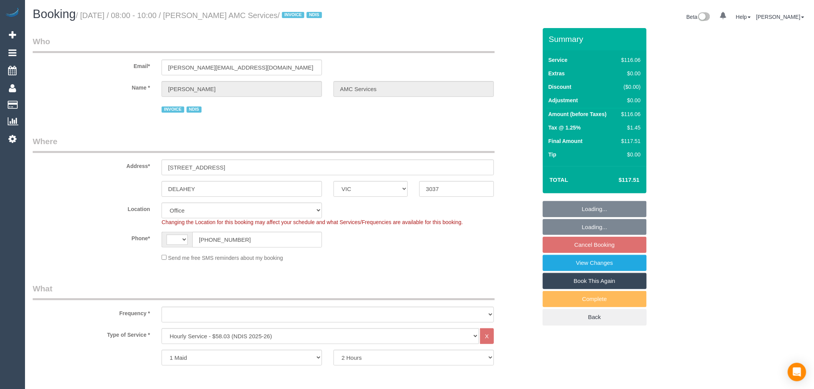
select select "string:AU"
select select "number:28"
select select "number:14"
select select "number:18"
select select "number:36"
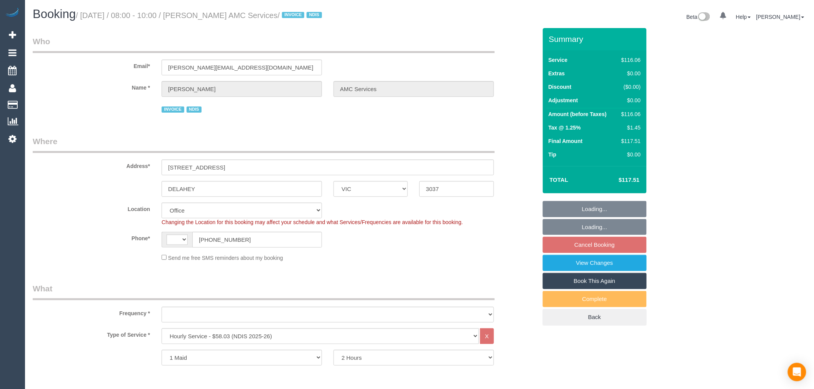
select select "number:35"
select select "number:12"
select select "object:2085"
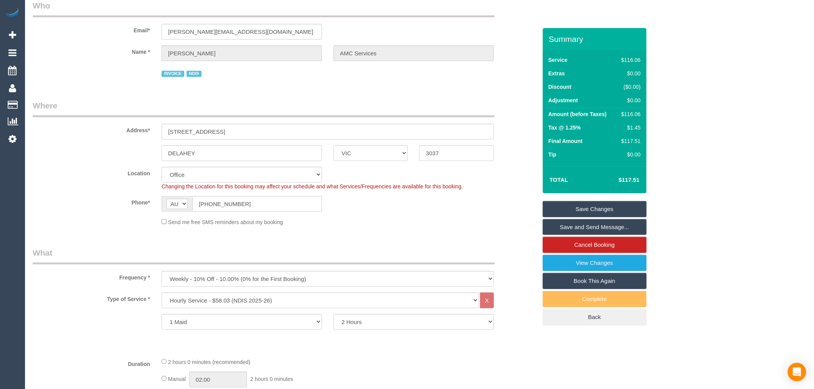
scroll to position [253, 0]
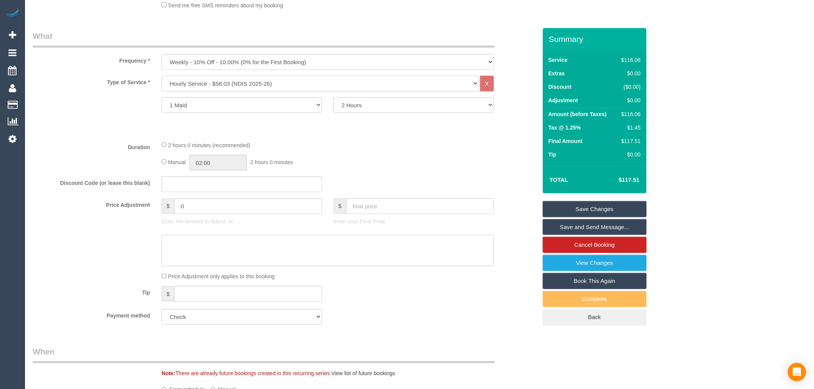
click at [302, 81] on select "Hourly Service - $70/h Hourly Service - $65/h Hourly Service - $60/h Hourly Ser…" at bounding box center [320, 84] width 317 height 16
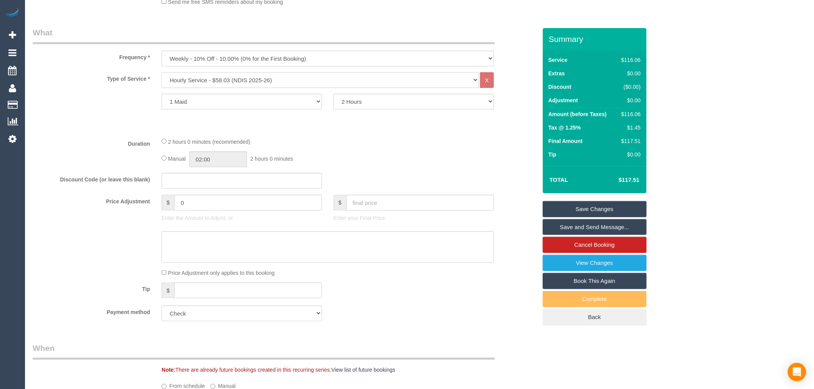
select select "308"
click at [162, 73] on select "Hourly Service - $70/h Hourly Service - $65/h Hourly Service - $60/h Hourly Ser…" at bounding box center [320, 80] width 317 height 16
click at [142, 128] on div "Type of Service * Hourly Service - $70/h Hourly Service - $65/h Hourly Service …" at bounding box center [285, 101] width 504 height 59
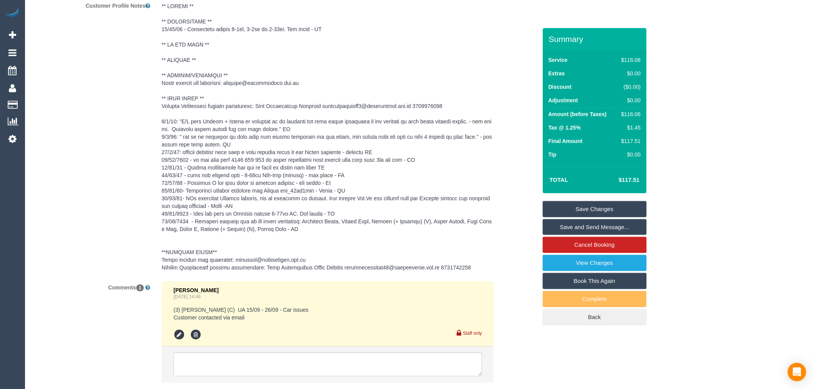
scroll to position [1224, 0]
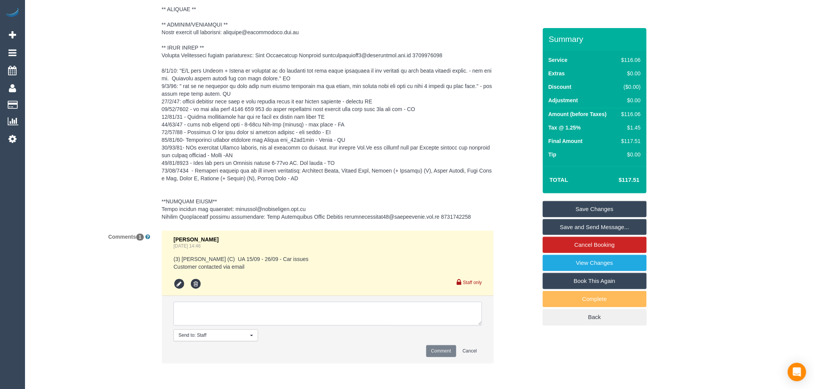
click at [292, 309] on textarea at bounding box center [328, 314] width 309 height 24
type textarea "changed pricing as per AMC request - via email"
click at [429, 346] on li "Send to: Staff Nothing selected Send to: Staff Send to: Customer Send to: Team …" at bounding box center [328, 329] width 332 height 67
click at [435, 351] on button "Comment" at bounding box center [441, 352] width 30 height 12
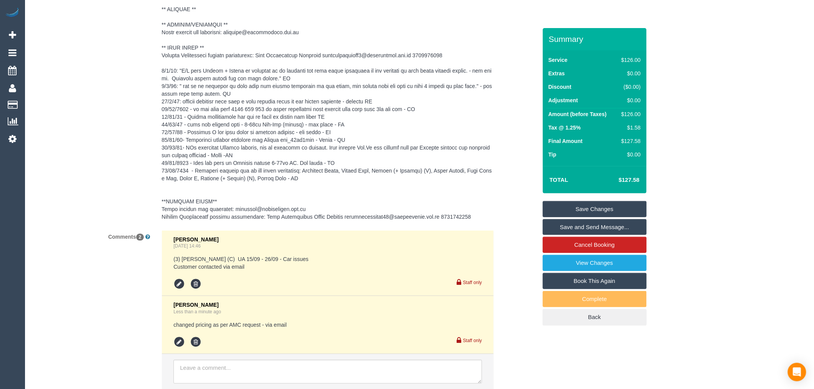
click at [564, 209] on link "Save Changes" at bounding box center [595, 209] width 104 height 16
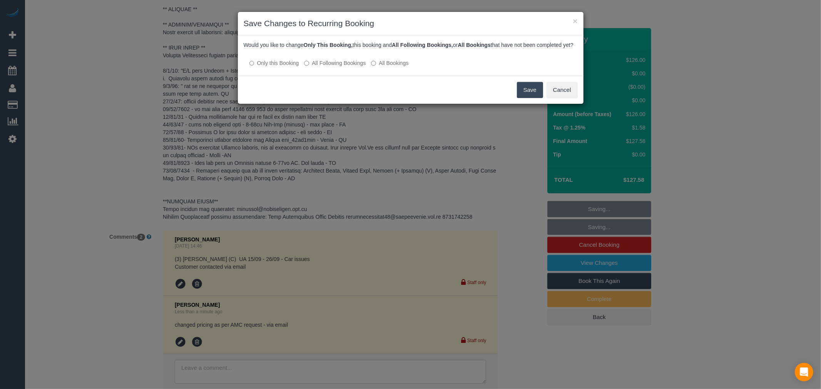
click at [331, 67] on label "All Following Bookings" at bounding box center [335, 63] width 62 height 8
click at [518, 98] on button "Save" at bounding box center [530, 90] width 26 height 16
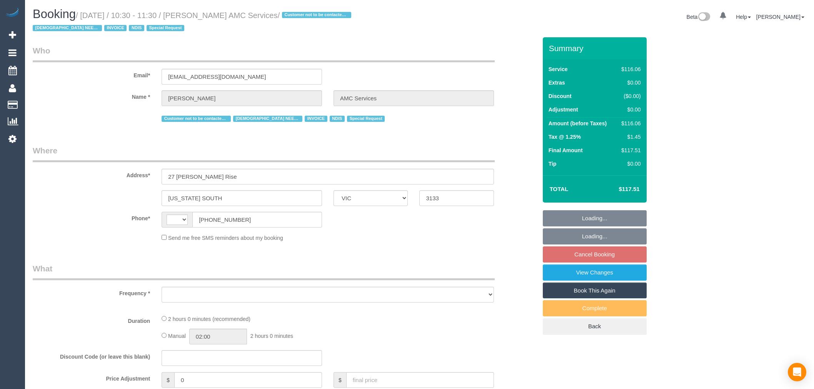
select select "VIC"
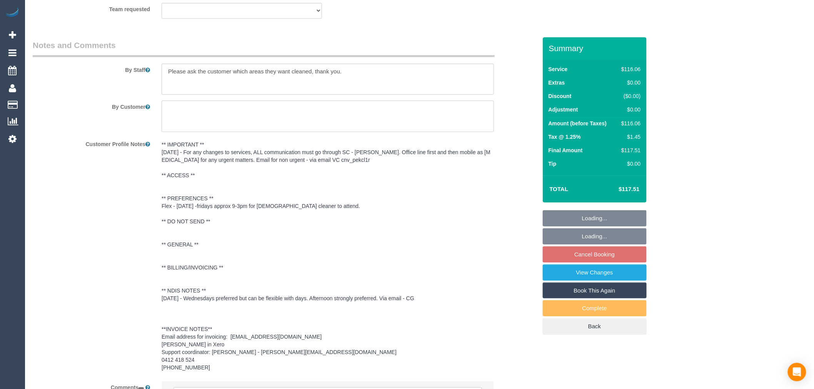
scroll to position [755, 0]
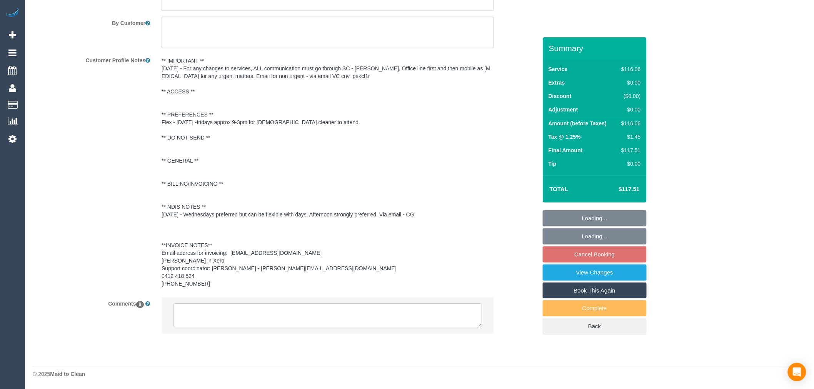
click at [300, 324] on textarea at bounding box center [328, 316] width 309 height 24
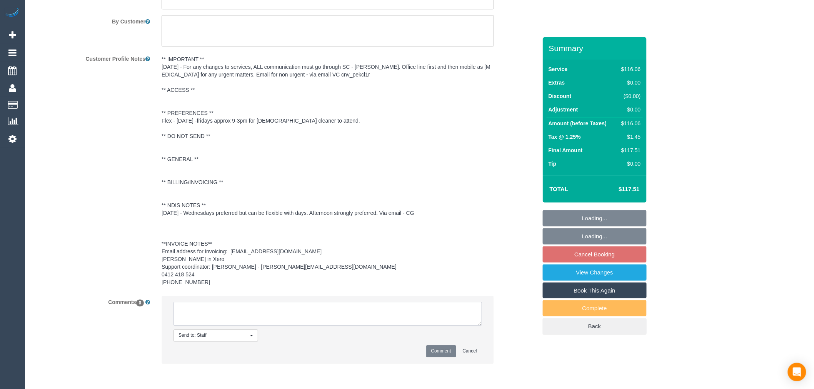
select select "object:307"
select select "string:AU"
type textarea "C"
select select "number:28"
select select "number:14"
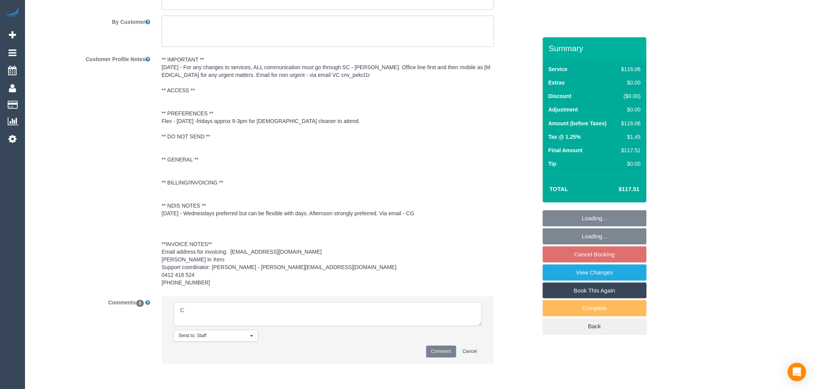
select select "number:19"
select select "number:36"
select select "number:35"
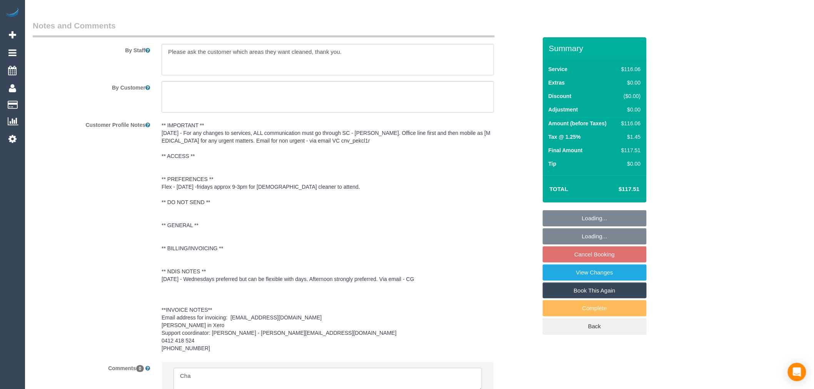
scroll to position [1115, 0]
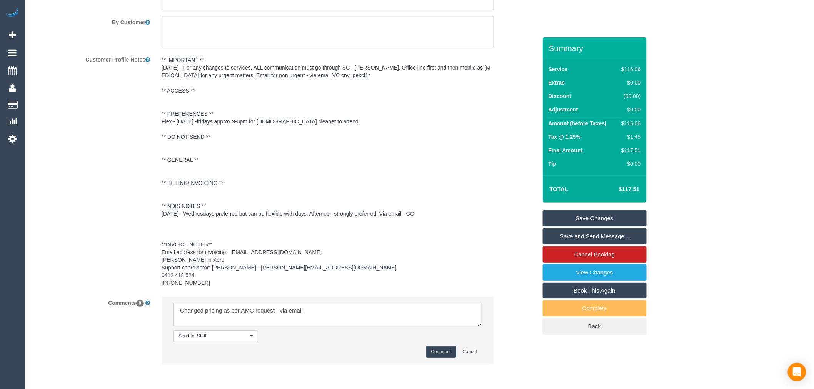
type textarea "Changed pricing as per AMC request - via email"
click at [434, 350] on button "Comment" at bounding box center [441, 352] width 30 height 12
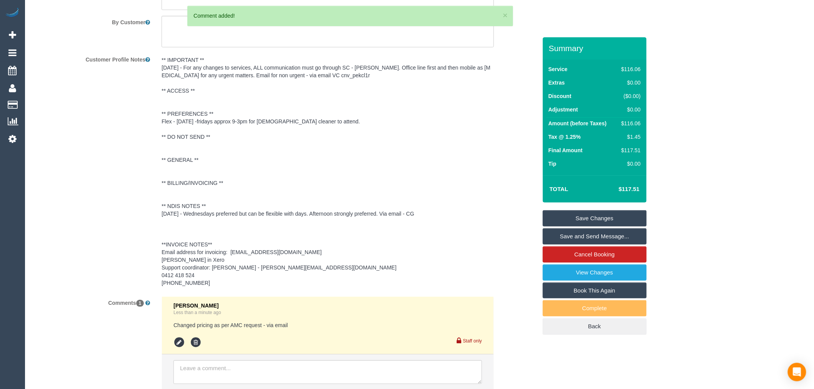
click at [582, 212] on link "Save Changes" at bounding box center [595, 218] width 104 height 16
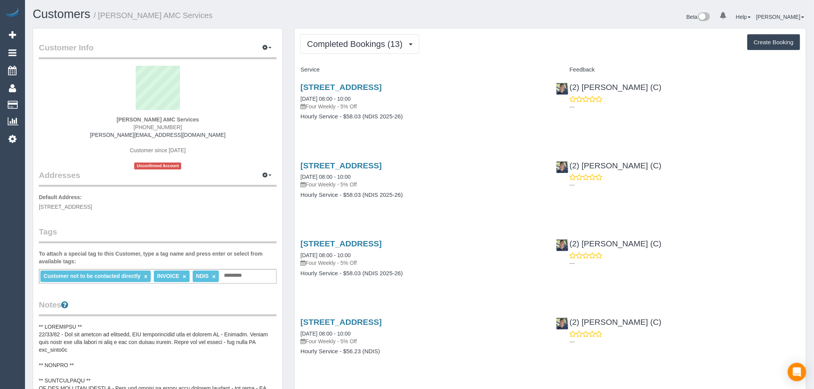
click at [213, 278] on link "×" at bounding box center [213, 277] width 3 height 7
click at [212, 276] on input "text" at bounding box center [206, 276] width 26 height 10
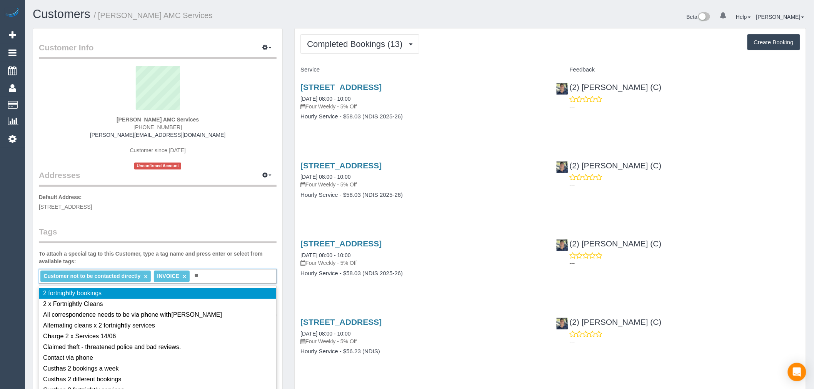
type input "***"
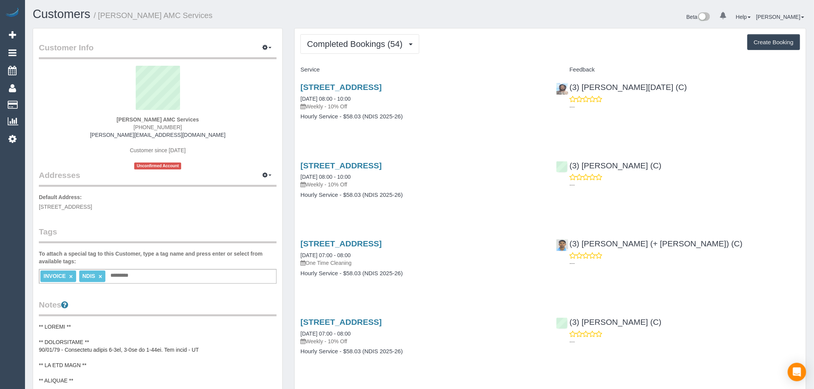
click at [100, 277] on link "×" at bounding box center [99, 277] width 3 height 7
click at [109, 274] on div "INVOICE × Add a tag" at bounding box center [158, 276] width 238 height 15
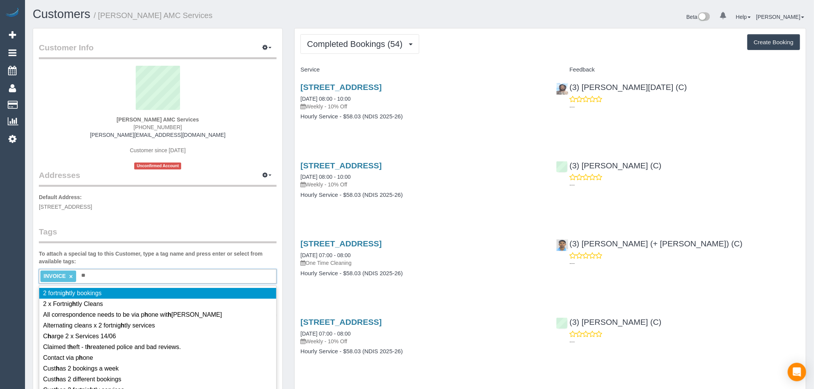
type input "***"
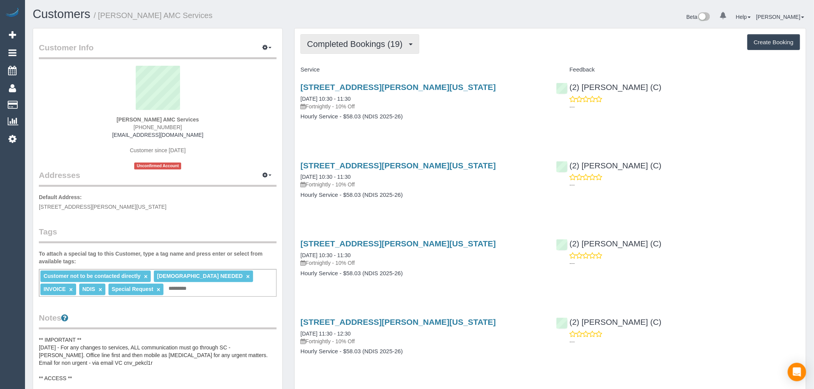
click at [397, 39] on button "Completed Bookings (19)" at bounding box center [360, 44] width 119 height 20
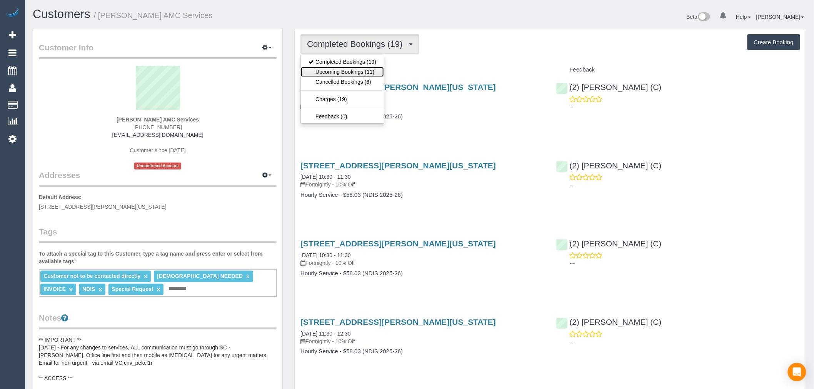
click at [372, 71] on link "Upcoming Bookings (11)" at bounding box center [342, 72] width 83 height 10
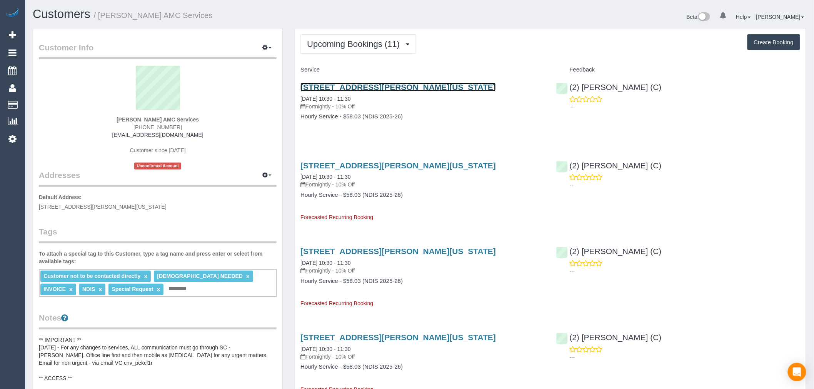
click at [412, 87] on link "27 Gwyn Rise, Vermont South, VIC 3133" at bounding box center [398, 87] width 195 height 9
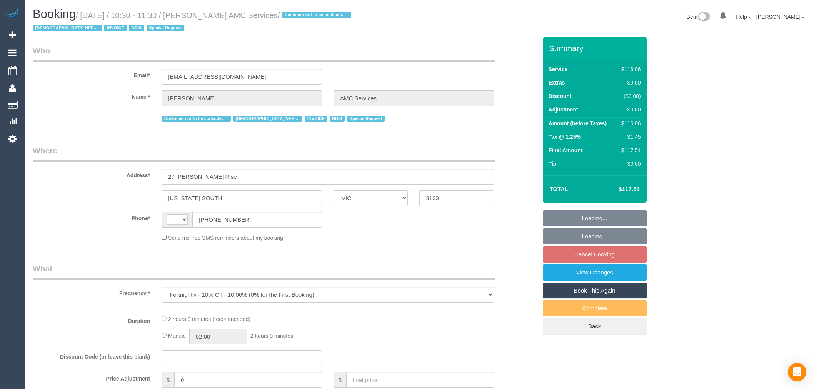
select select "VIC"
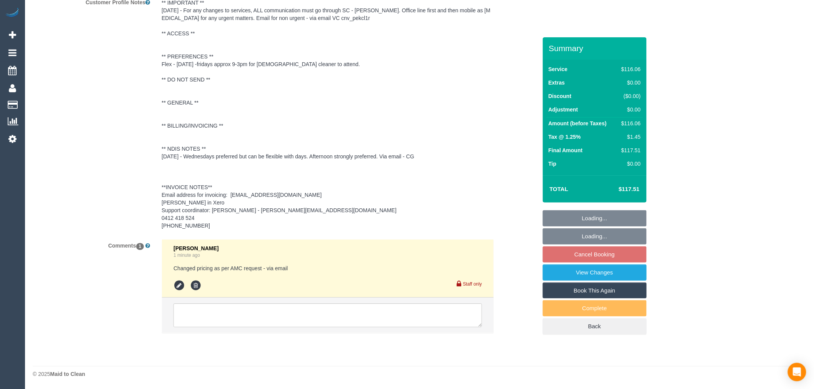
select select "string:AU"
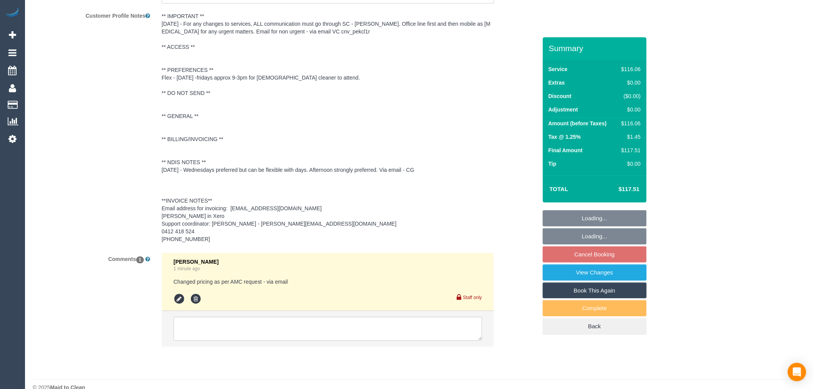
select select "object:624"
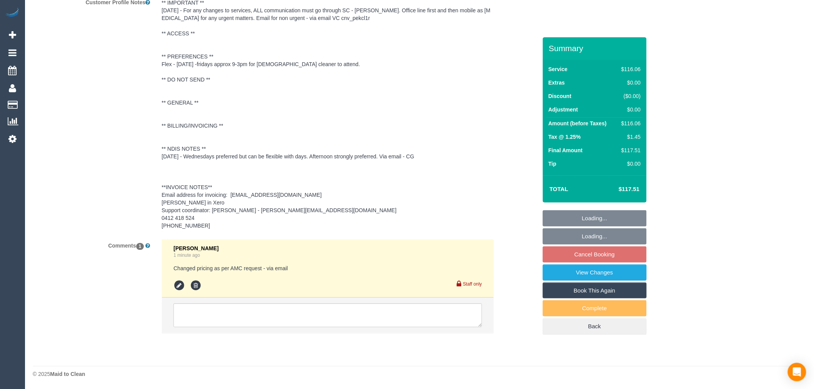
select select "number:28"
select select "number:14"
select select "number:19"
select select "number:36"
select select "number:35"
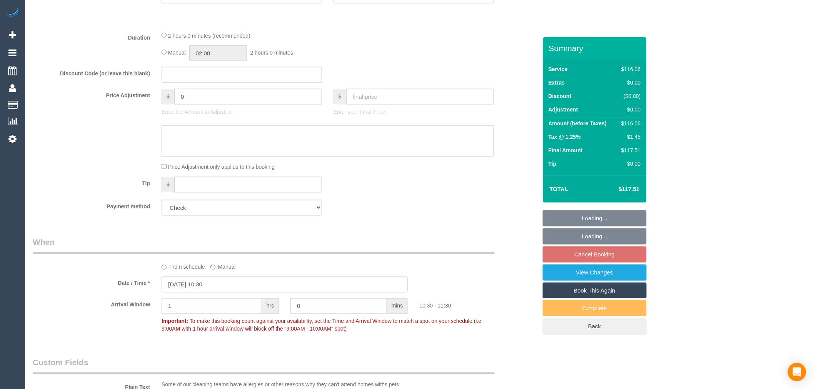
scroll to position [232, 0]
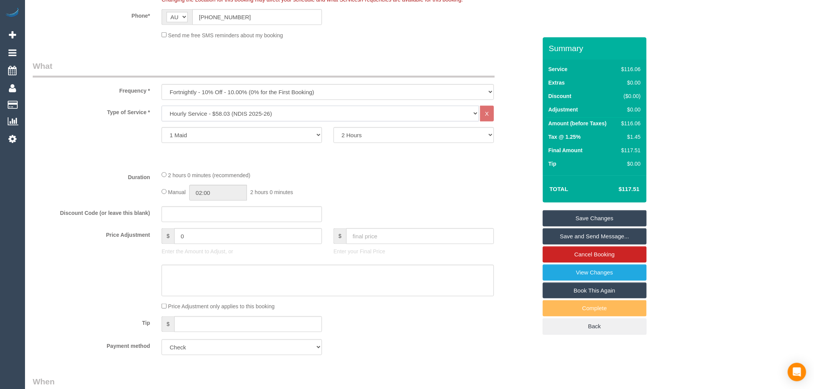
click at [274, 114] on select "Hourly Service - $70/h Hourly Service - $65/h Hourly Service - $60/h Hourly Ser…" at bounding box center [320, 114] width 317 height 16
select select "308"
click at [162, 106] on select "Hourly Service - $70/h Hourly Service - $65/h Hourly Service - $60/h Hourly Ser…" at bounding box center [320, 114] width 317 height 16
click at [583, 213] on link "Save Changes" at bounding box center [595, 218] width 104 height 16
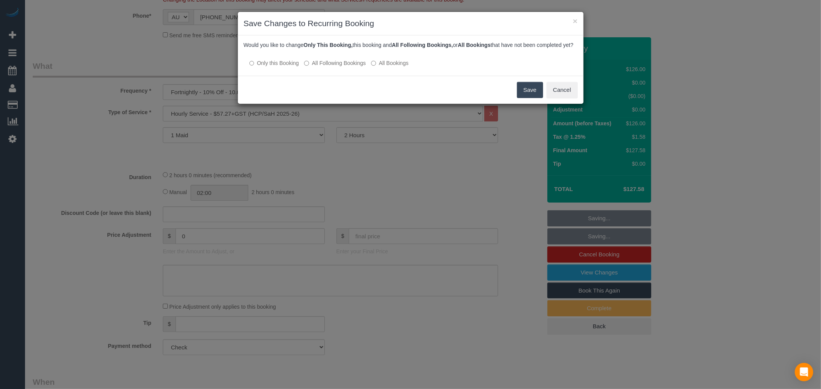
click at [344, 67] on label "All Following Bookings" at bounding box center [335, 63] width 62 height 8
click at [536, 93] on button "Save" at bounding box center [530, 90] width 26 height 16
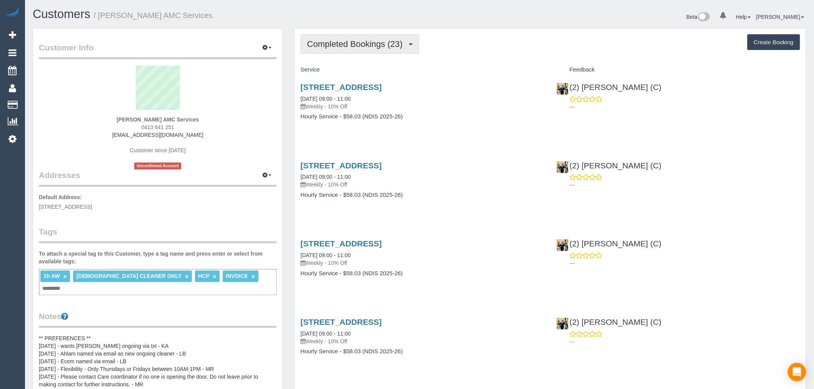
click at [360, 42] on span "Completed Bookings (23)" at bounding box center [356, 44] width 99 height 10
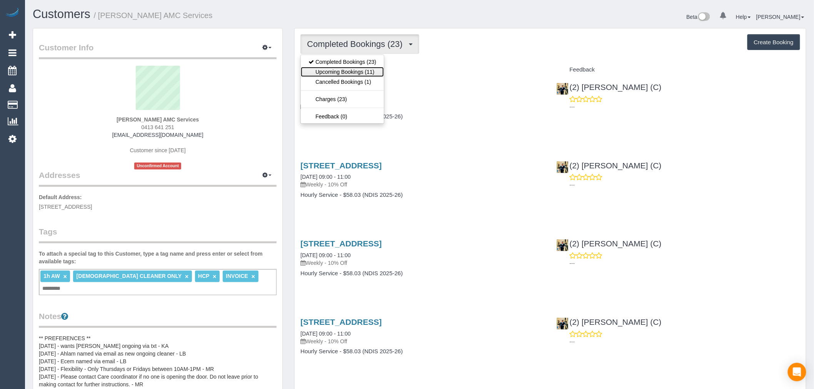
click at [352, 72] on link "Upcoming Bookings (11)" at bounding box center [342, 72] width 83 height 10
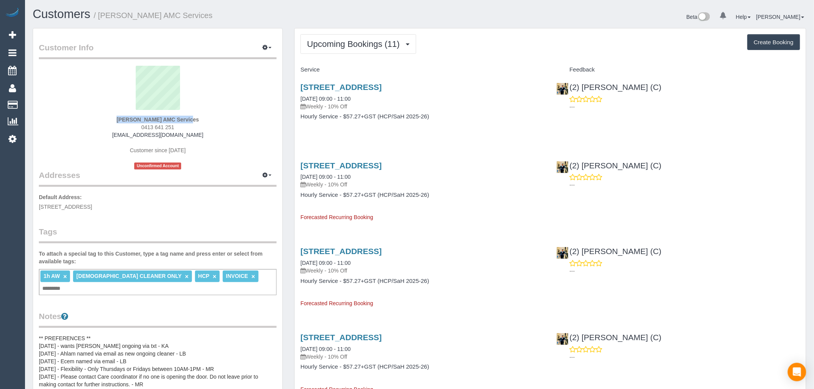
drag, startPoint x: 107, startPoint y: 116, endPoint x: 160, endPoint y: 118, distance: 53.5
click at [160, 118] on div "[PERSON_NAME] AMC Services 0413 641 251 [EMAIL_ADDRESS][DOMAIN_NAME] Customer s…" at bounding box center [158, 118] width 238 height 104
copy div "[PERSON_NAME]"
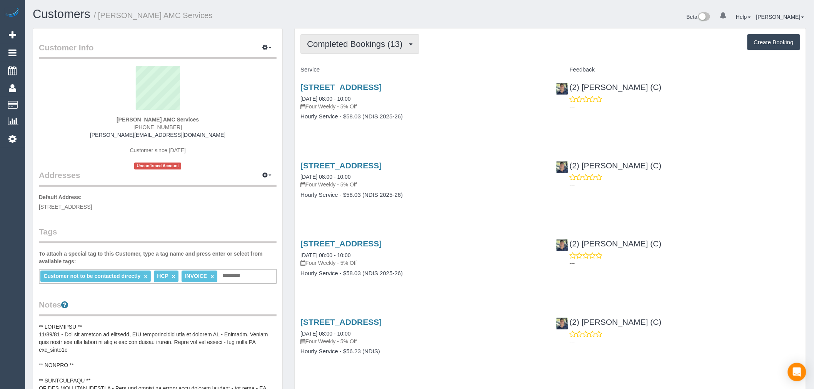
click at [365, 37] on button "Completed Bookings (13)" at bounding box center [360, 44] width 119 height 20
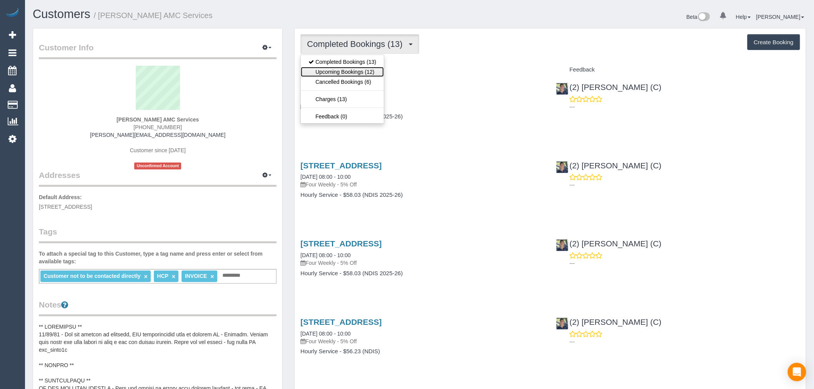
click at [341, 72] on link "Upcoming Bookings (12)" at bounding box center [342, 72] width 83 height 10
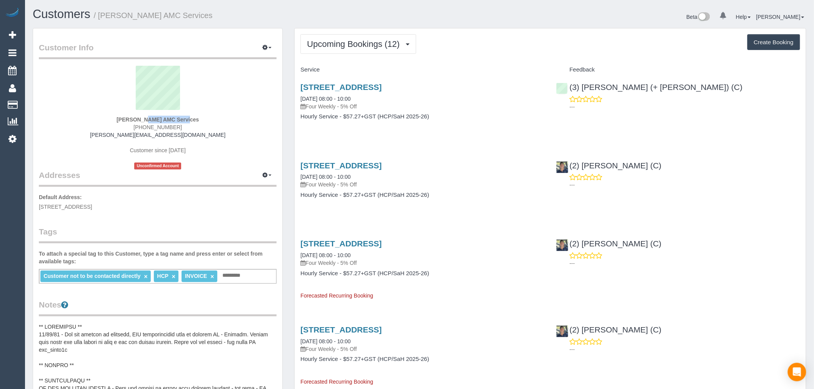
drag, startPoint x: 114, startPoint y: 118, endPoint x: 160, endPoint y: 120, distance: 47.0
click at [160, 120] on div "Monika Wiench AMC Services (03) 9689 9170 shivani.sharma@amcservices.org.au Cus…" at bounding box center [158, 118] width 238 height 104
copy strong "Monika Wiench"
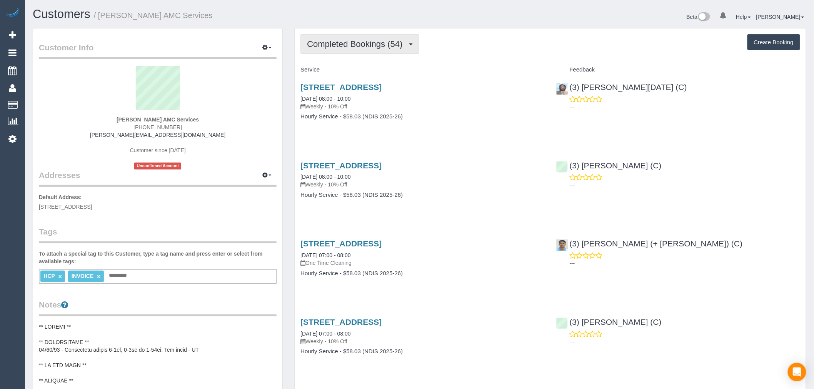
click at [402, 42] on span "Completed Bookings (54)" at bounding box center [356, 44] width 99 height 10
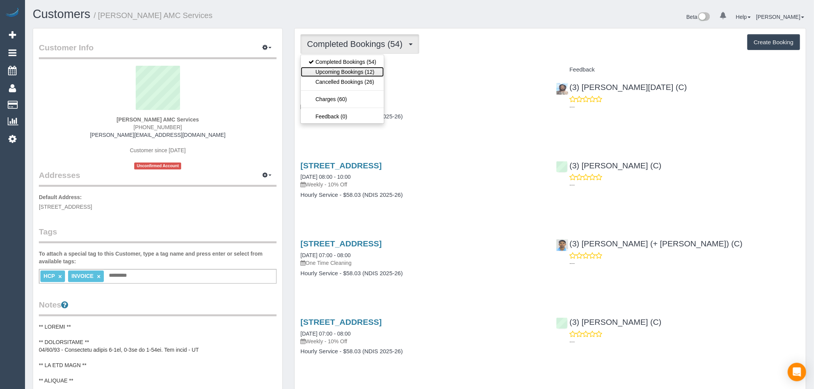
drag, startPoint x: 369, startPoint y: 68, endPoint x: 408, endPoint y: 16, distance: 65.0
click at [369, 68] on link "Upcoming Bookings (12)" at bounding box center [342, 72] width 83 height 10
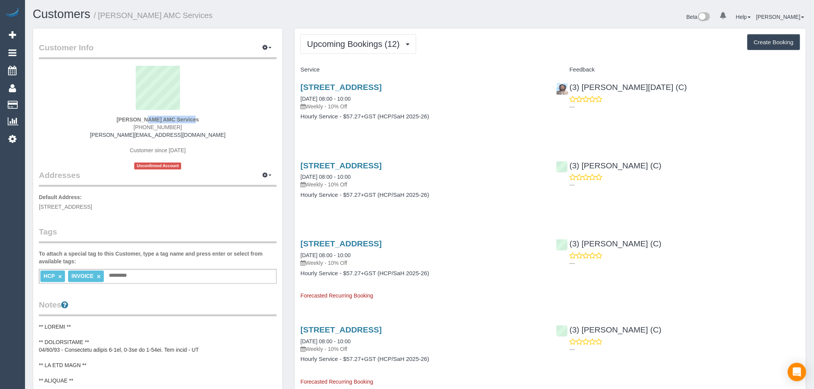
drag, startPoint x: 106, startPoint y: 121, endPoint x: 164, endPoint y: 120, distance: 58.5
click at [164, 120] on div "[PERSON_NAME] AMC Services [PHONE_NUMBER] [PERSON_NAME][EMAIL_ADDRESS][DOMAIN_N…" at bounding box center [158, 118] width 238 height 104
copy strong "[PERSON_NAME]"
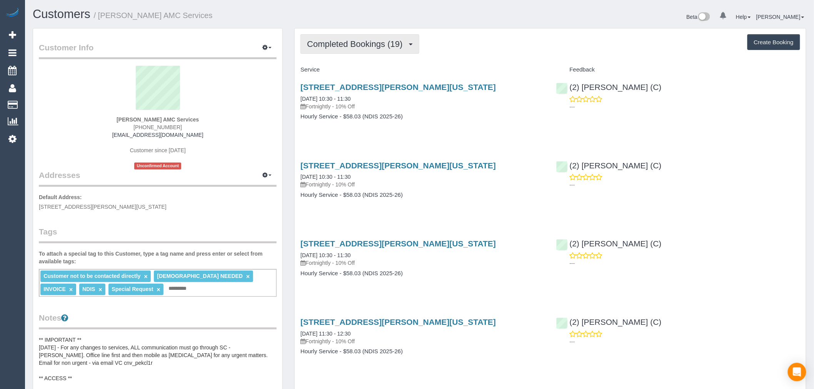
click at [406, 36] on button "Completed Bookings (19)" at bounding box center [360, 44] width 119 height 20
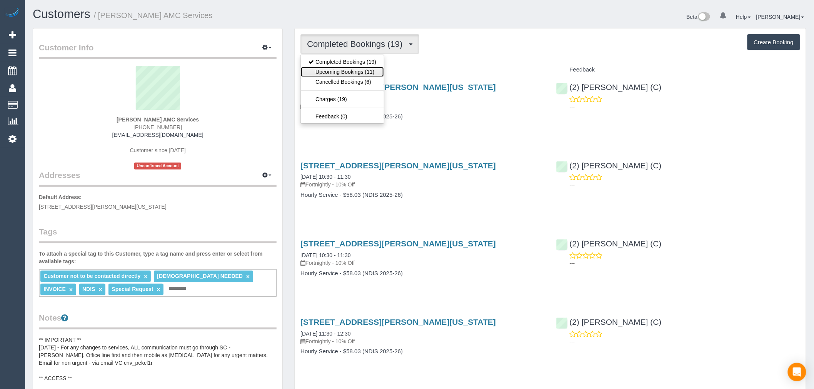
click at [376, 71] on link "Upcoming Bookings (11)" at bounding box center [342, 72] width 83 height 10
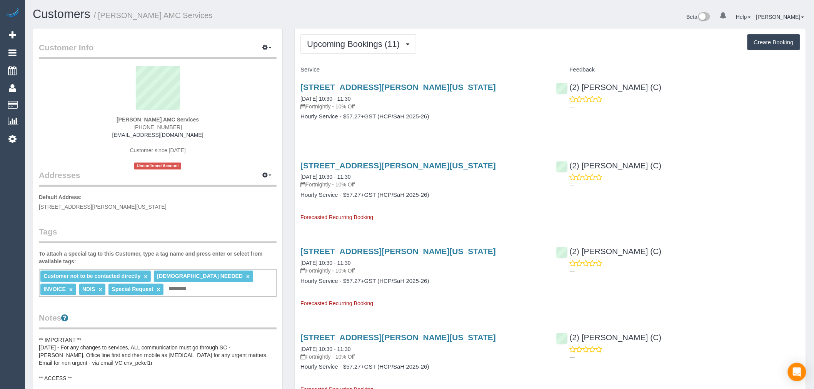
click at [218, 117] on div "[PERSON_NAME] AMC Services [PHONE_NUMBER] [EMAIL_ADDRESS][DOMAIN_NAME] Customer…" at bounding box center [158, 118] width 238 height 104
drag, startPoint x: 114, startPoint y: 117, endPoint x: 159, endPoint y: 118, distance: 45.4
click at [159, 118] on div "[PERSON_NAME] AMC Services [PHONE_NUMBER] [EMAIL_ADDRESS][DOMAIN_NAME] Customer…" at bounding box center [158, 118] width 238 height 104
copy strong "[PERSON_NAME]"
